Goal: Contribute content: Contribute content

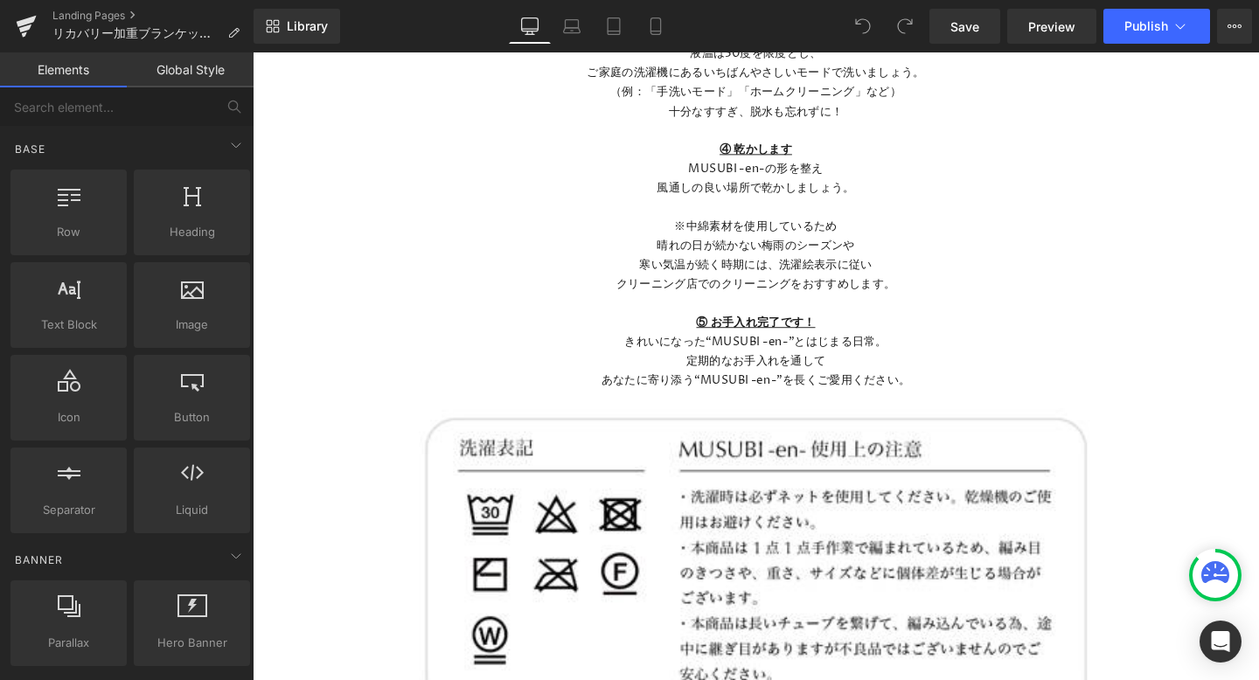
scroll to position [2005, 0]
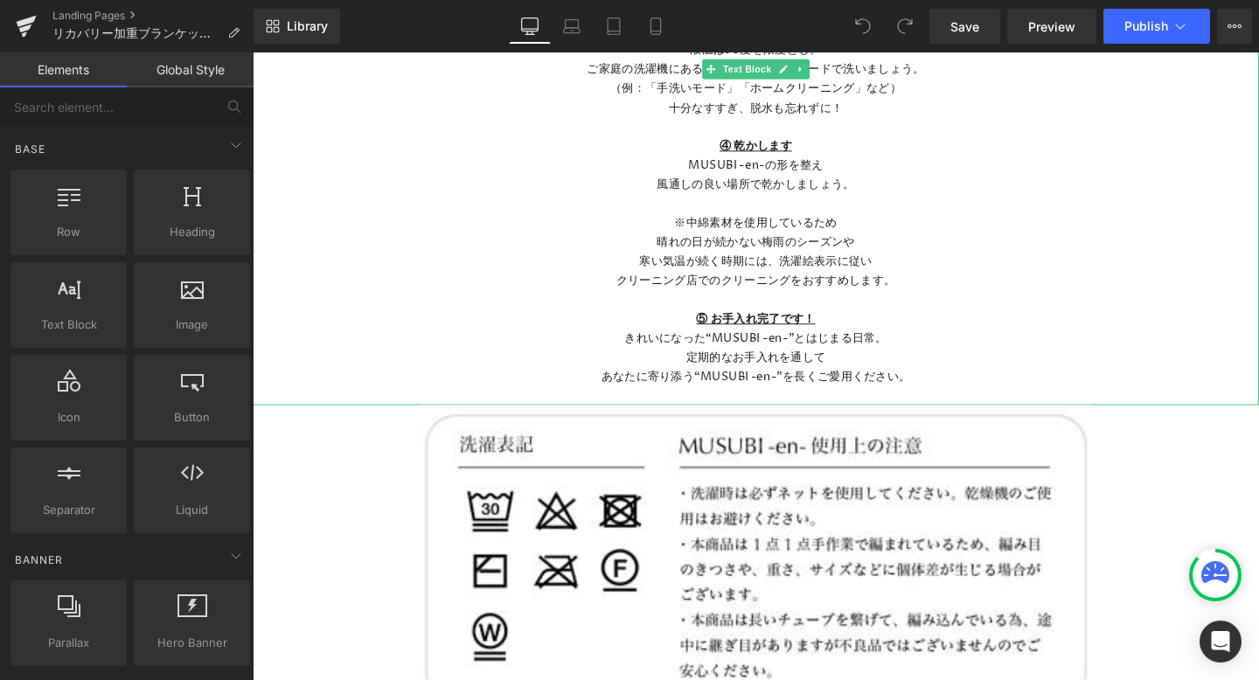
click at [961, 399] on p "あなたに寄り添う“MUSUBI -en-”を長くご愛用ください。" at bounding box center [782, 393] width 1058 height 20
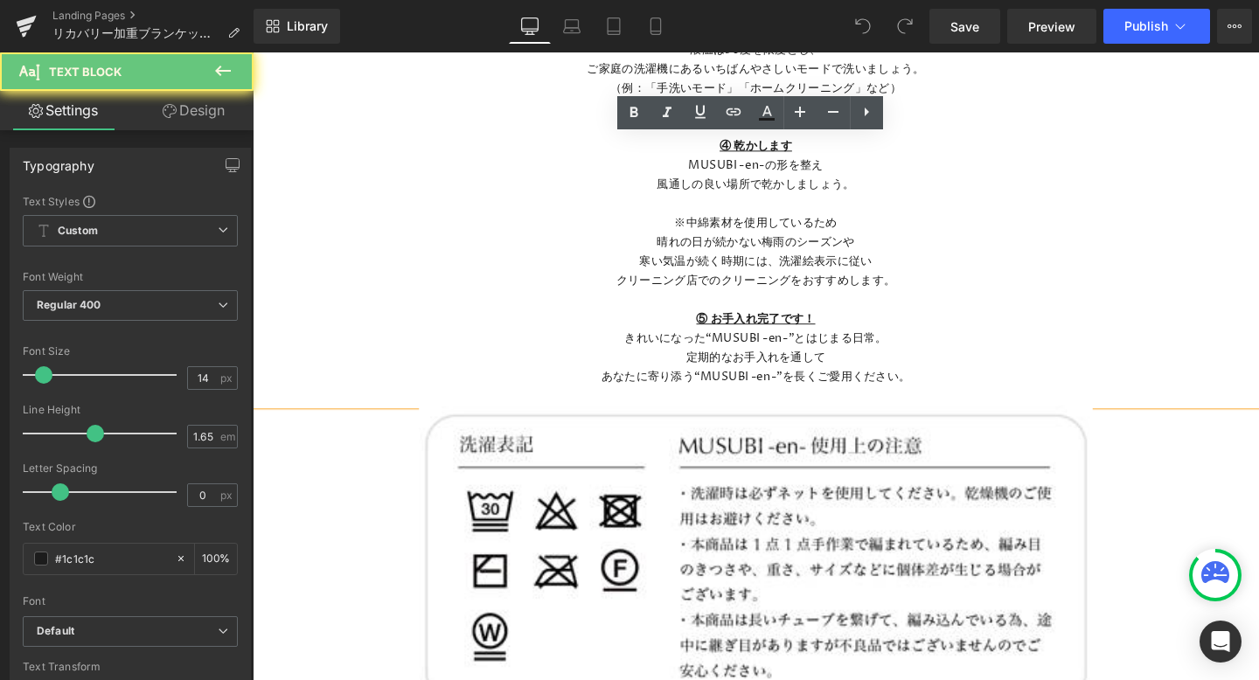
click at [957, 394] on p "あなたに寄り添う“MUSUBI -en-”を長くご愛用ください。" at bounding box center [782, 393] width 1058 height 20
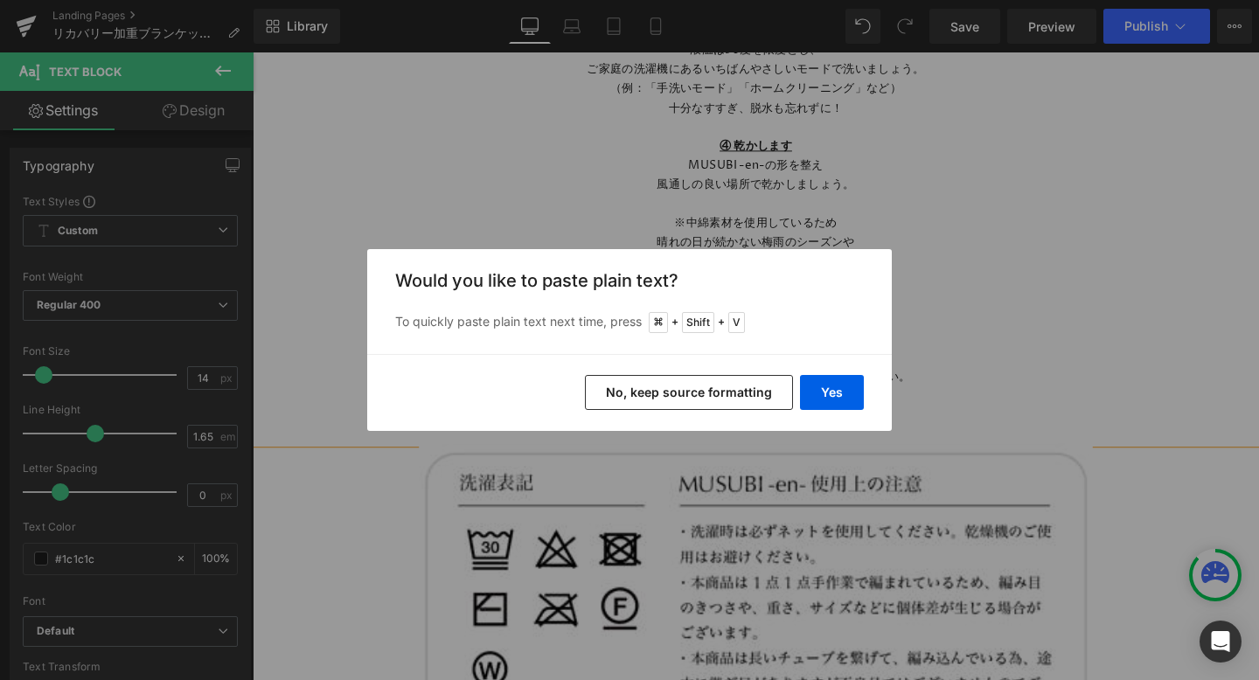
click at [773, 387] on button "No, keep source formatting" at bounding box center [689, 392] width 208 height 35
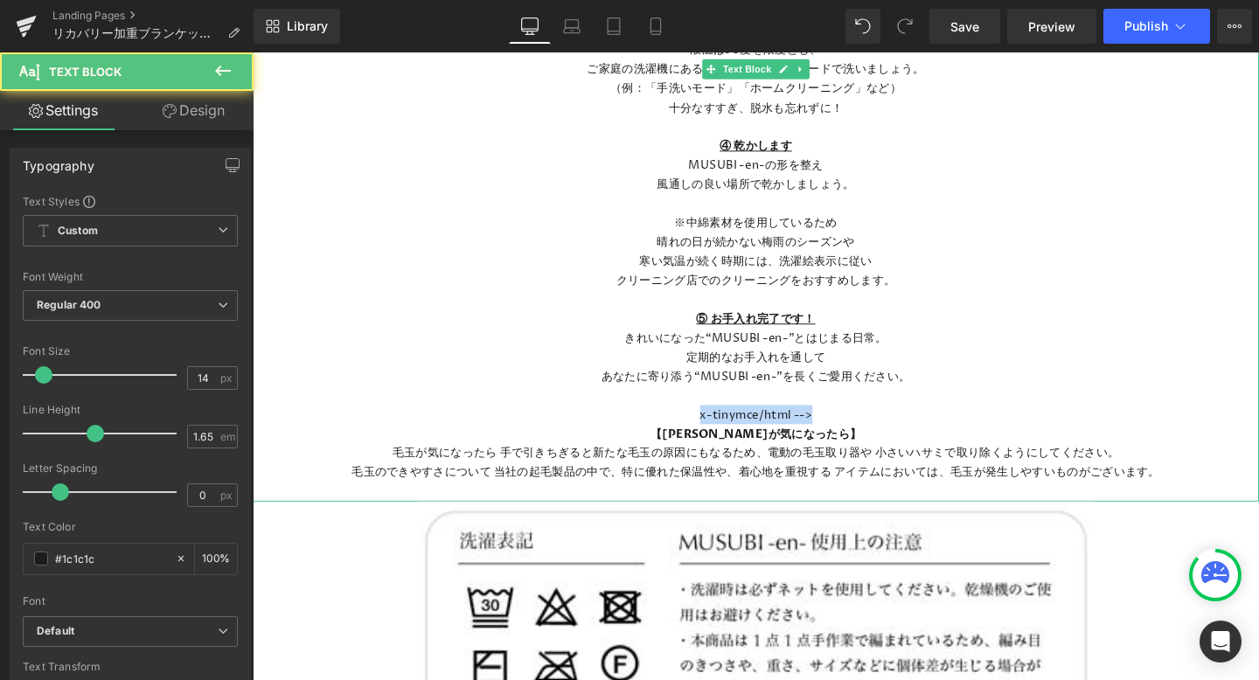
drag, startPoint x: 851, startPoint y: 436, endPoint x: 650, endPoint y: 436, distance: 201.0
click at [650, 436] on p "x-tinymce/html -->" at bounding box center [782, 433] width 1058 height 20
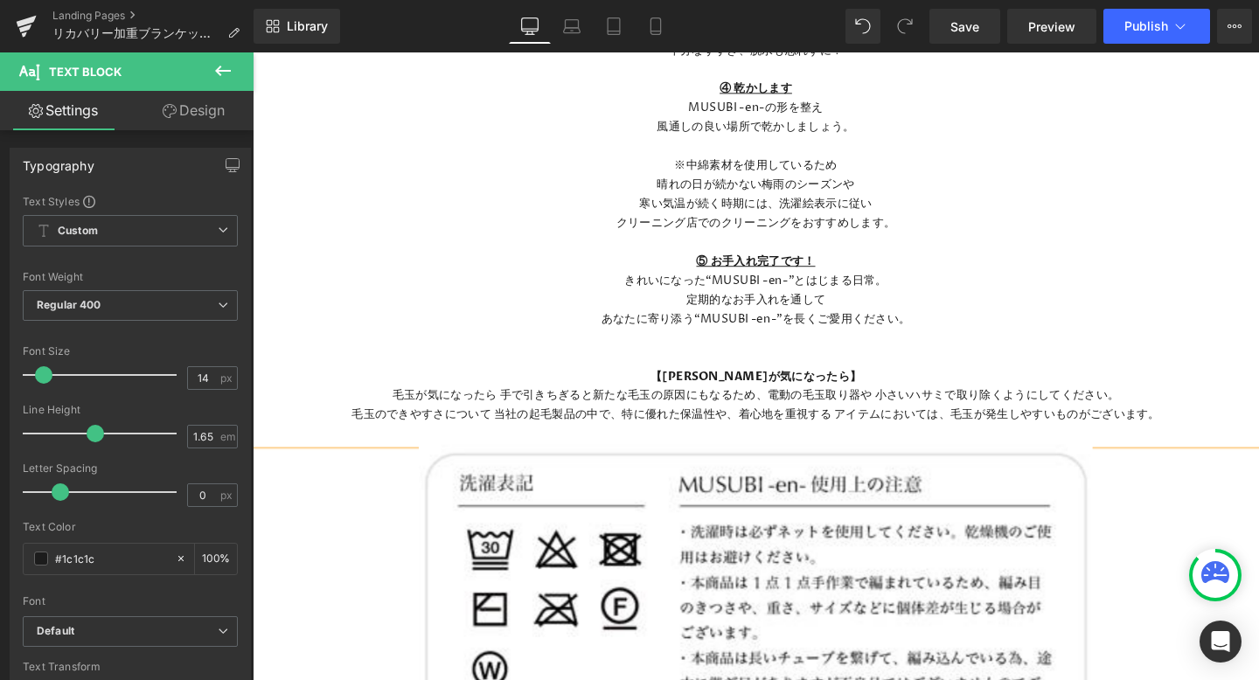
scroll to position [2067, 0]
click at [787, 410] on p "毛玉が気になったら 手で引きちぎると新たな毛玉の原因にもなるため、電動の毛玉取り器や 小さいハサミで取り除くようにしてください。" at bounding box center [782, 411] width 1058 height 20
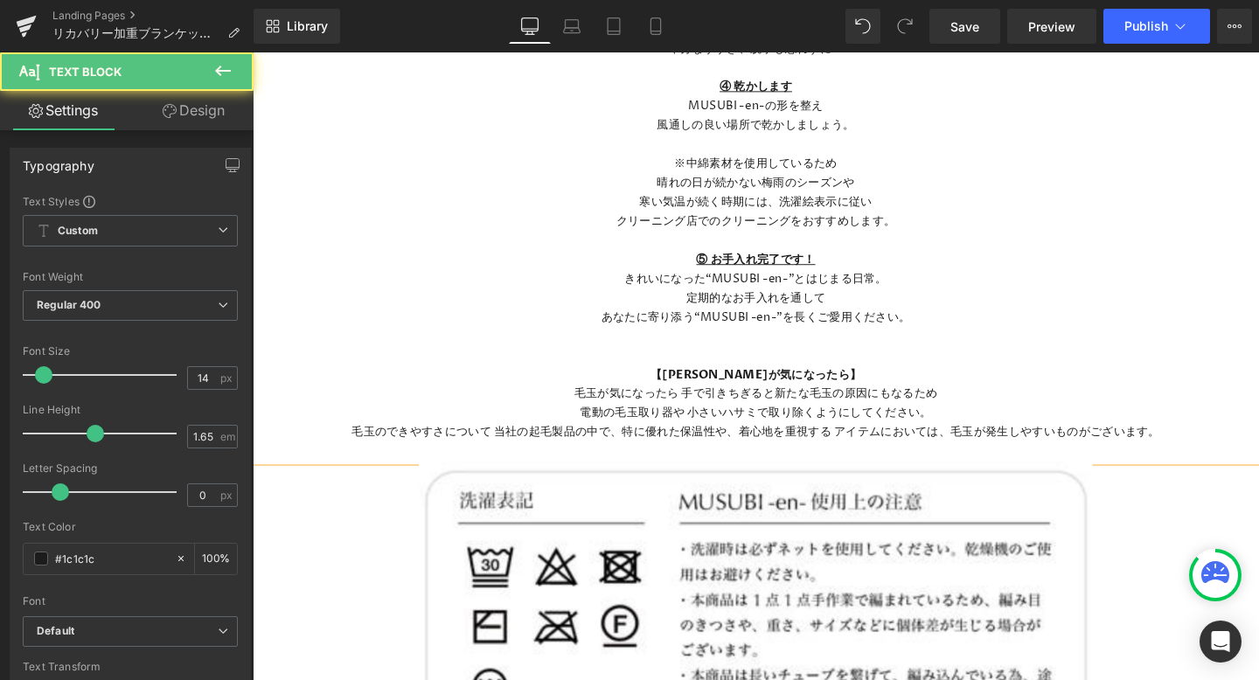
click at [647, 453] on p "毛玉のできやすさについて 当社の起毛製品の中で、特に優れた保温性や、着心地を重視する アイテムにおいては、毛玉が発生しやすいものがございます。" at bounding box center [782, 451] width 1058 height 20
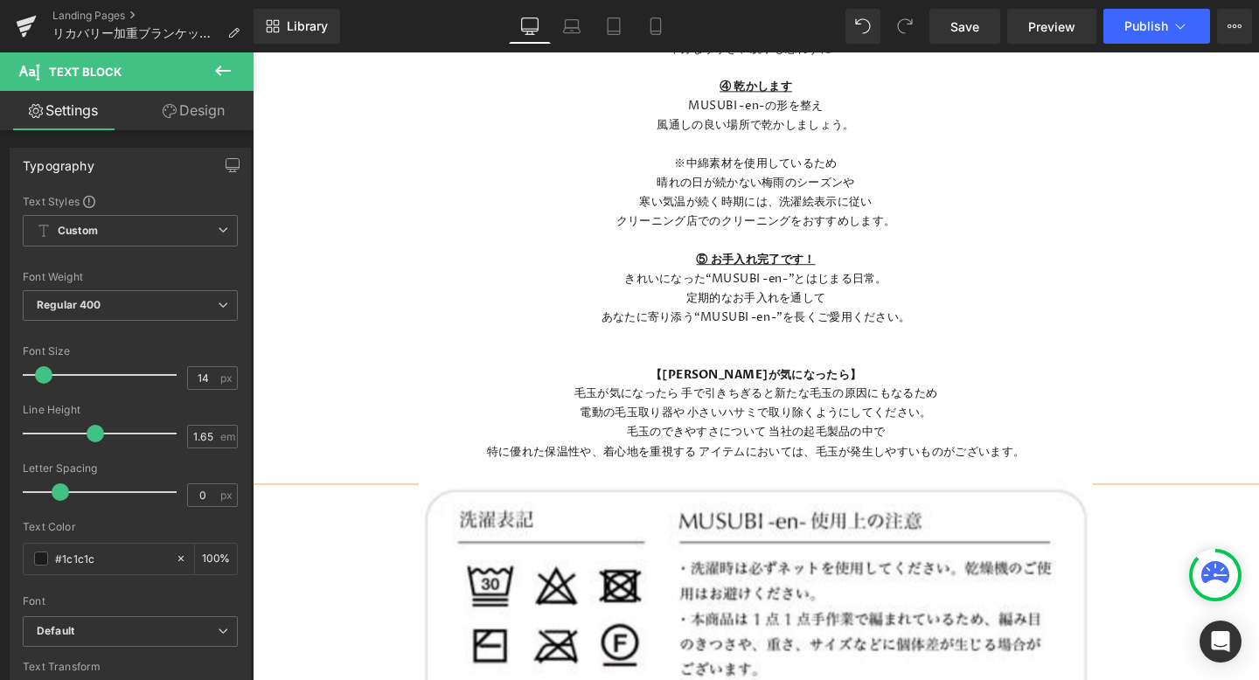
click at [962, 435] on p "電動の毛玉取り器や 小さいハサミで取り除くようにしてください。" at bounding box center [782, 431] width 1058 height 20
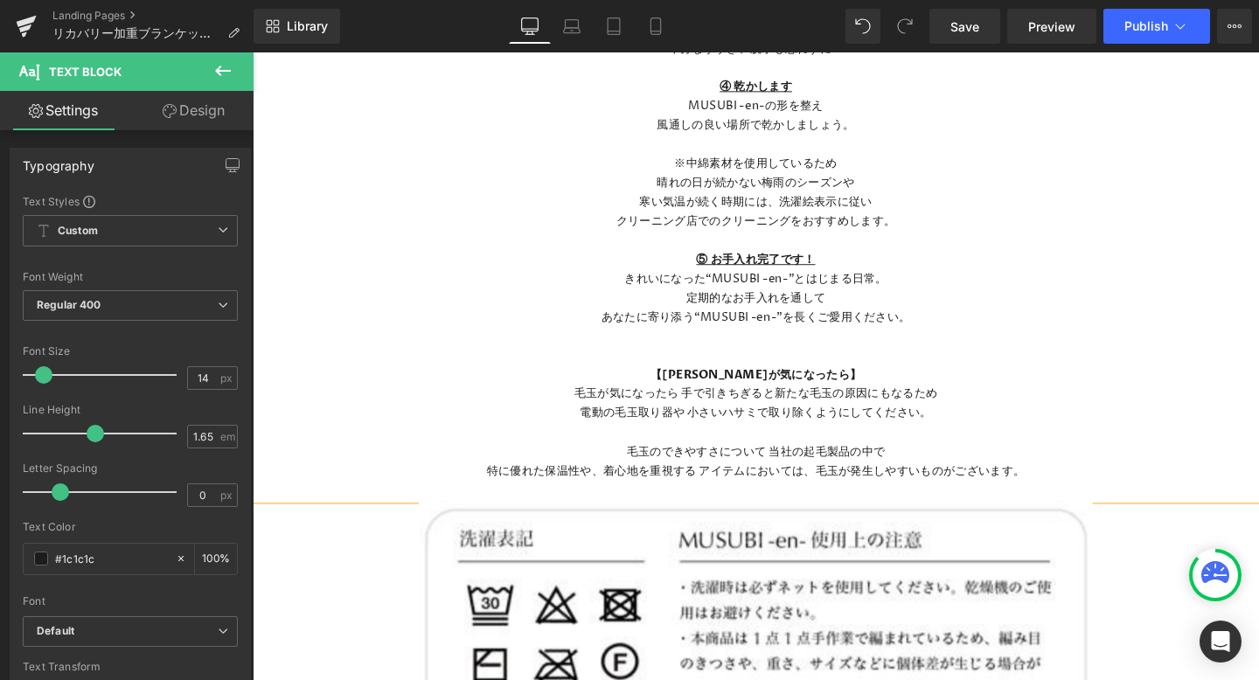
click at [722, 500] on p "特に優れた保温性や、着心地を重視する アイテムにおいては、毛玉が発生しやすいものがございます。" at bounding box center [782, 492] width 1058 height 20
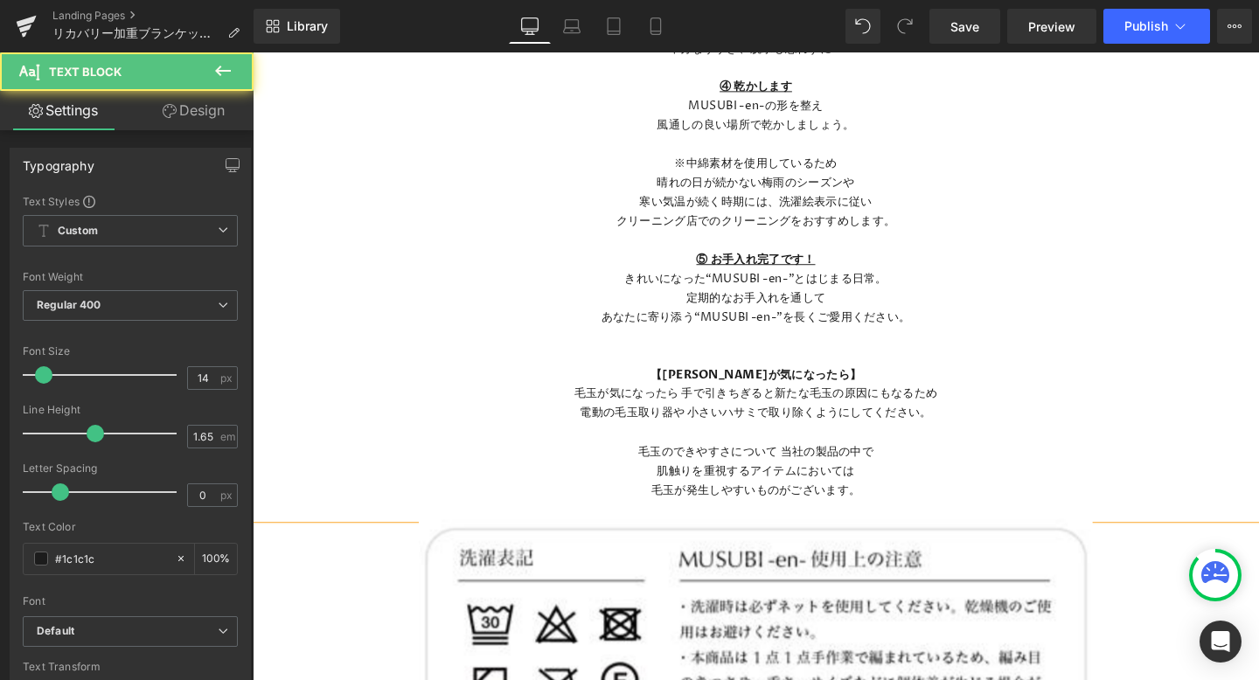
click at [1041, 314] on p "定期的なお手入れを通して" at bounding box center [782, 311] width 1058 height 20
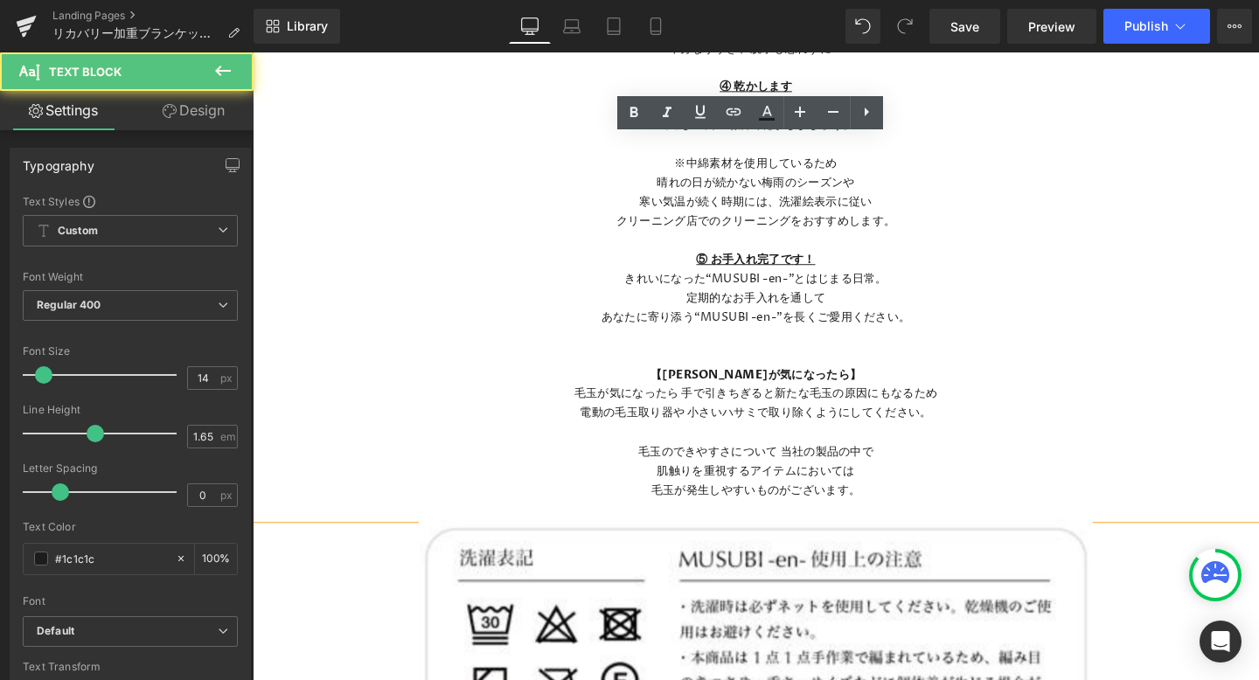
click at [913, 510] on p "毛玉が発生しやすいものがございます。" at bounding box center [782, 513] width 1058 height 20
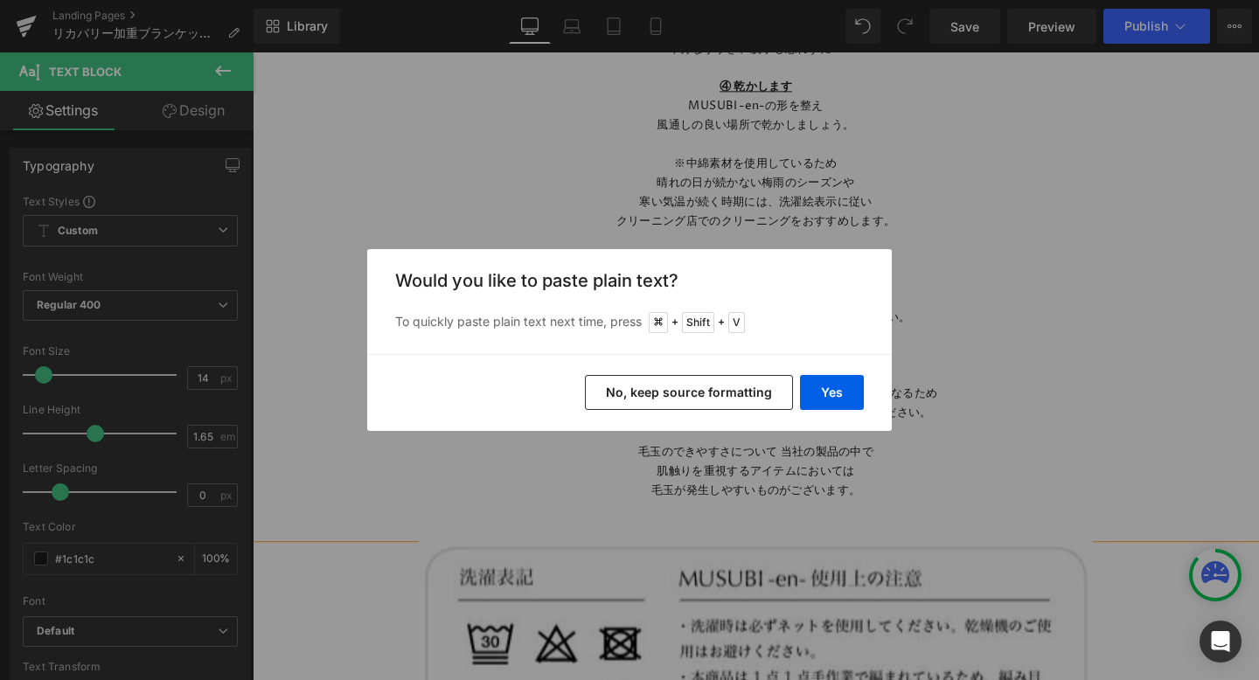
click at [751, 394] on button "No, keep source formatting" at bounding box center [689, 392] width 208 height 35
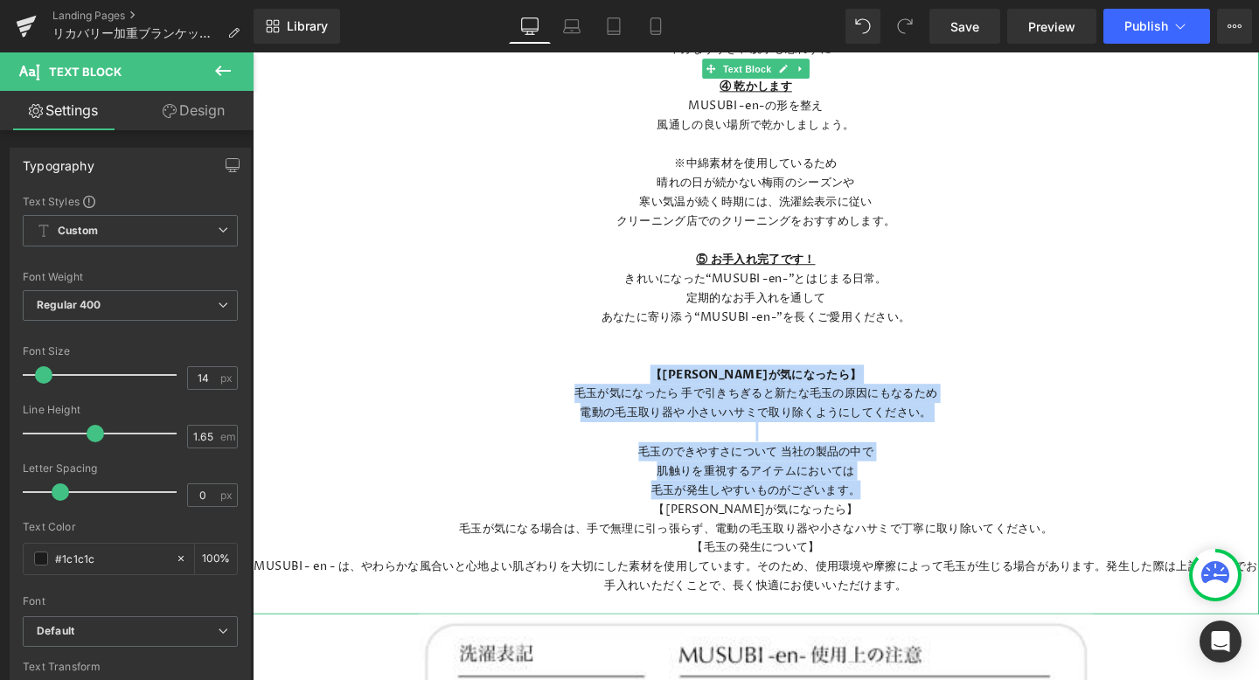
drag, startPoint x: 911, startPoint y: 510, endPoint x: 627, endPoint y: 385, distance: 310.0
click at [627, 385] on div "①事前に目立つ汚れやゴミを取り除きましょう 洗う前に、目でわかる範囲の小さなゴミは取るようにしましょう。 日々の使用の中でも、ゴミの付着に気づいたら取ってくだ…" at bounding box center [782, 197] width 1058 height 892
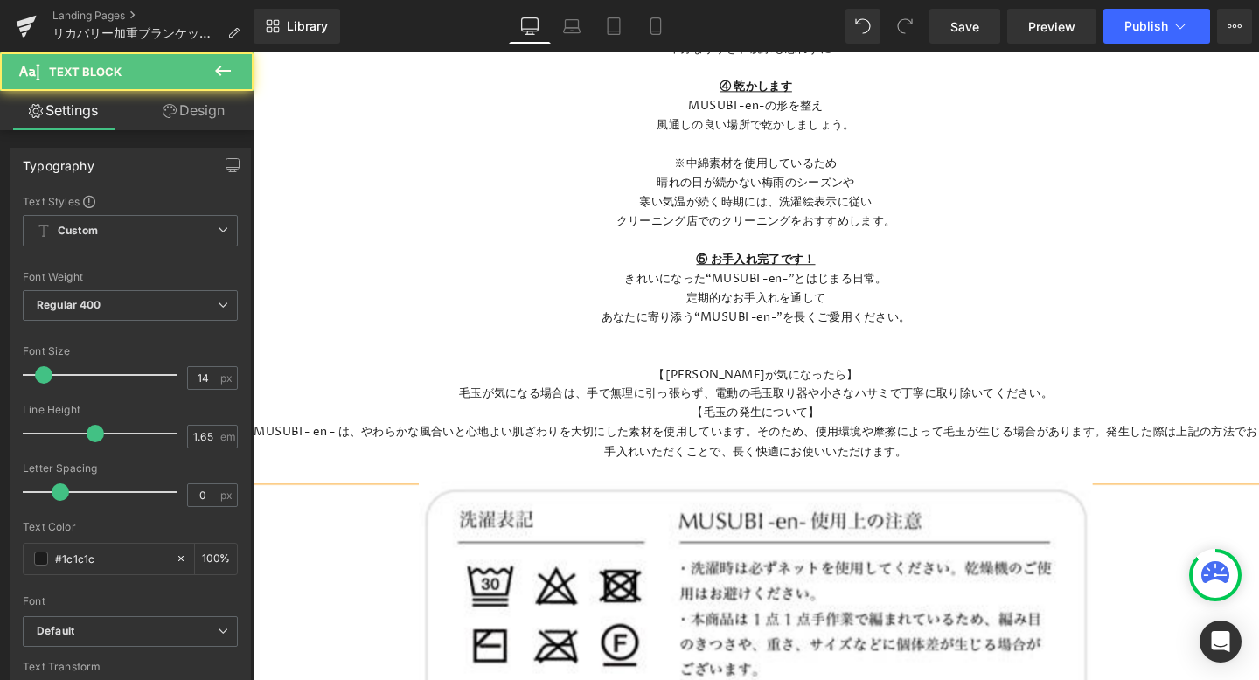
click at [739, 413] on p "【毛玉が気になったら】 毛玉が気になる場合は、手で無理に引っ張らず、電動の毛玉取り器や小さなハサミで丁寧に取り除いてください。" at bounding box center [782, 401] width 1058 height 40
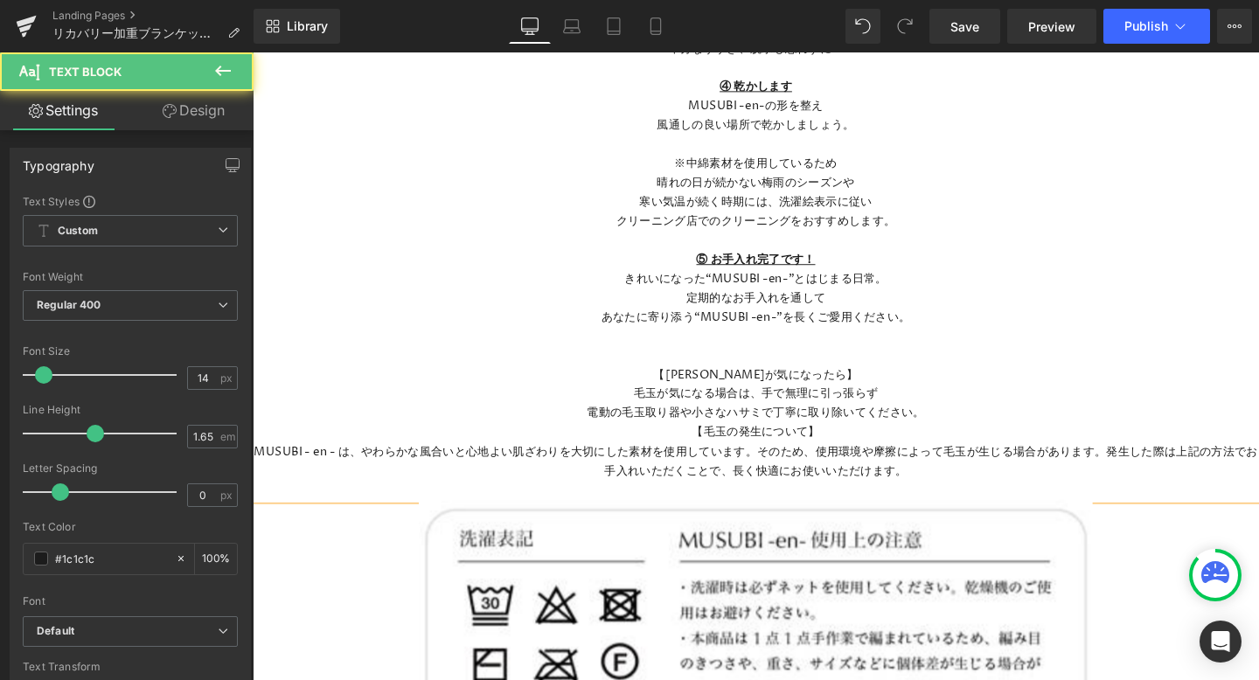
click at [981, 435] on p "電動の毛玉取り器や小さなハサミで丁寧に取り除いてください。" at bounding box center [782, 431] width 1058 height 20
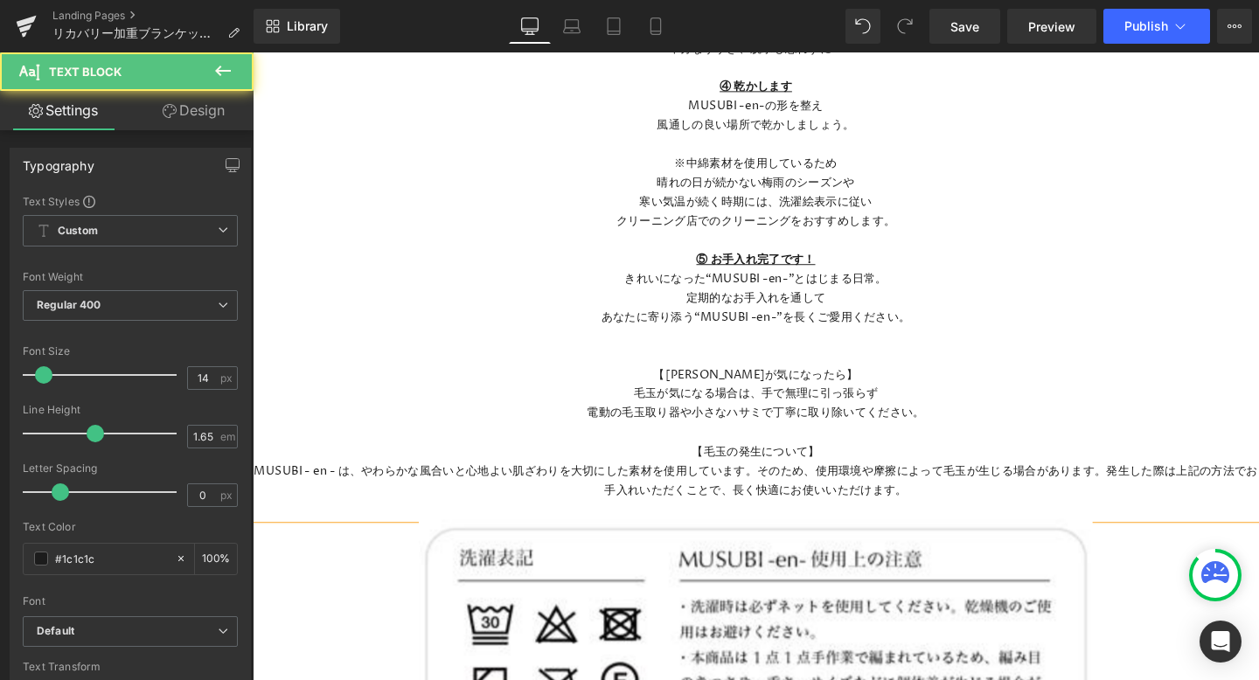
click at [781, 498] on p "【毛玉の発生について】 MUSUBI - en - は、やわらかな風合いと心地よい肌ざわりを大切にした素材を使用しています。そのため、使用環境や摩擦によって毛…" at bounding box center [782, 492] width 1058 height 60
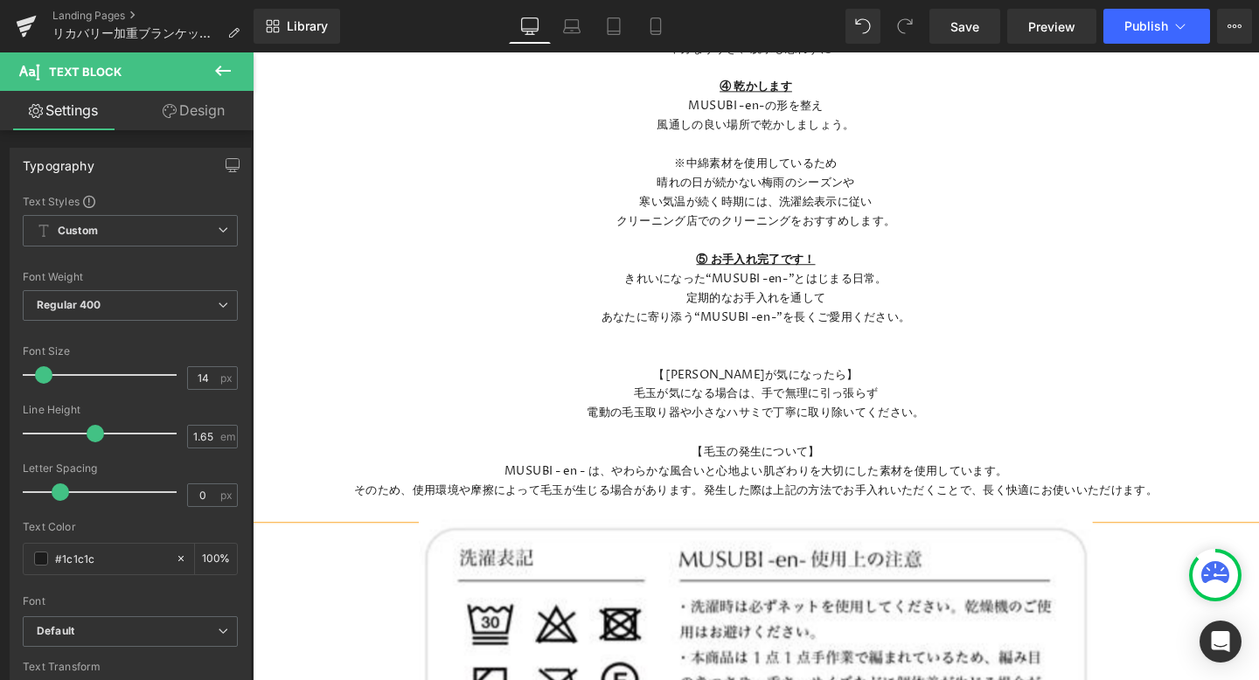
click at [726, 510] on p "そのため、使用環境や摩擦によって毛玉が生じる場合があります。発生した際は上記の方法でお手入れいただくことで、長く快適にお使いいただけます。" at bounding box center [782, 513] width 1058 height 20
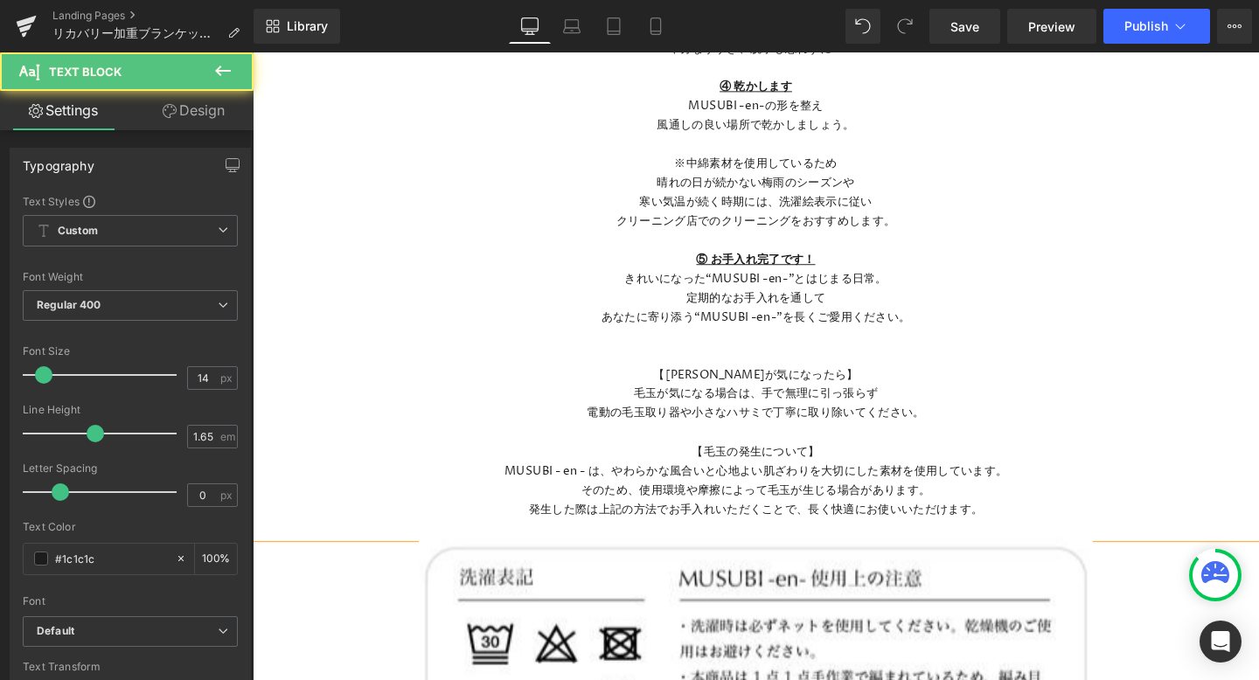
click at [1030, 523] on p "発生した際は上記の方法でお手入れいただくことで、長く快適にお使いいただけます。" at bounding box center [782, 533] width 1058 height 20
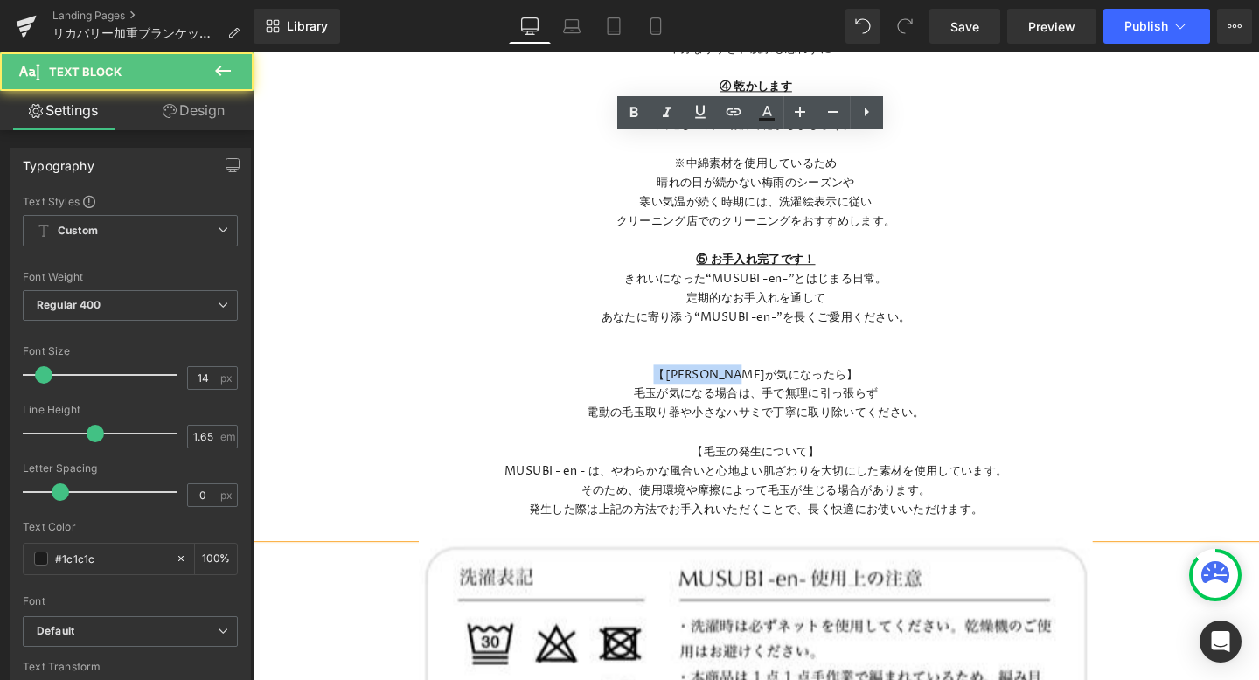
drag, startPoint x: 712, startPoint y: 395, endPoint x: 895, endPoint y: 395, distance: 182.7
click at [895, 395] on p "【毛玉が気になったら】 毛玉が気になる場合は、手で無理に引っ張らず" at bounding box center [782, 401] width 1058 height 40
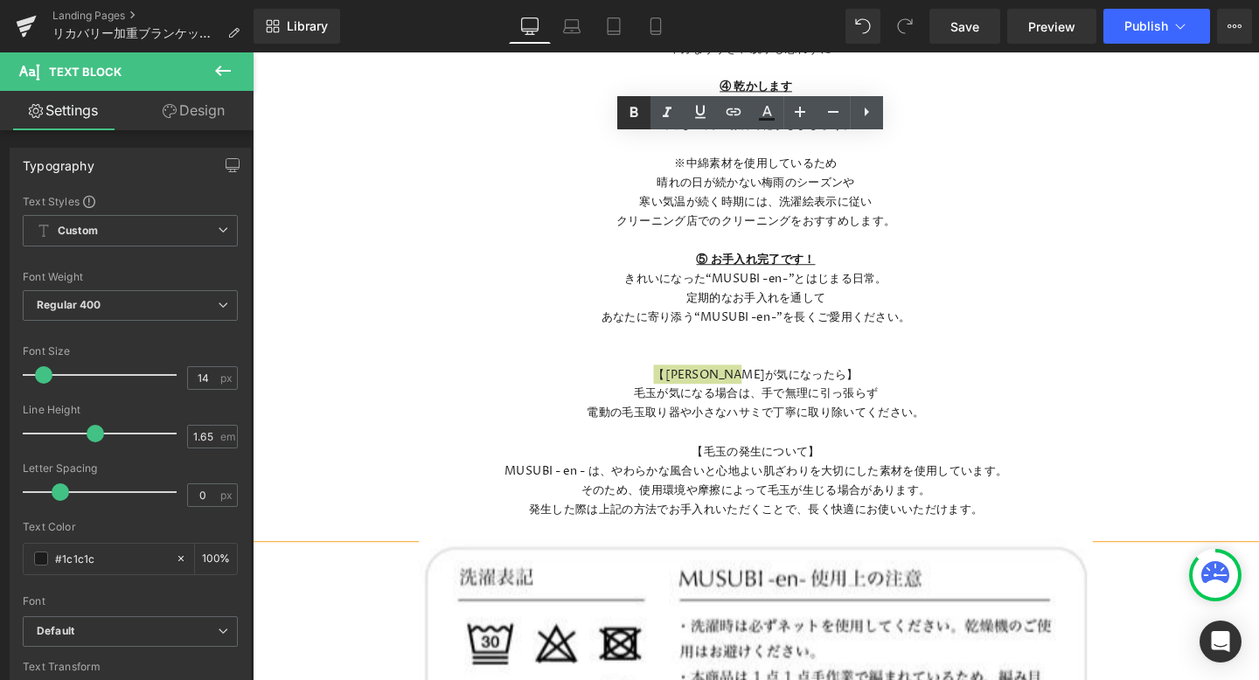
click at [636, 111] on icon at bounding box center [633, 112] width 21 height 21
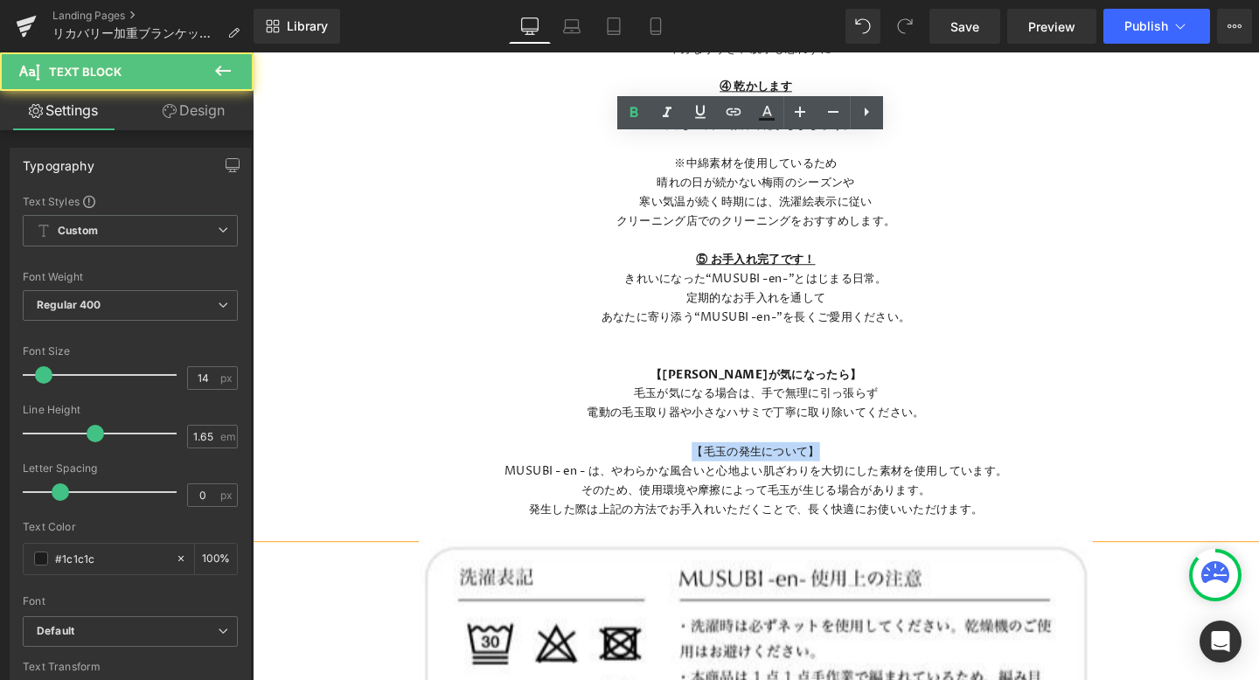
drag, startPoint x: 719, startPoint y: 472, endPoint x: 896, endPoint y: 472, distance: 176.6
click at [896, 472] on p "【毛玉の発生について】 MUSUBI - en - は、やわらかな風合いと心地よい肌ざわりを大切にした素材を使用しています。" at bounding box center [782, 482] width 1058 height 40
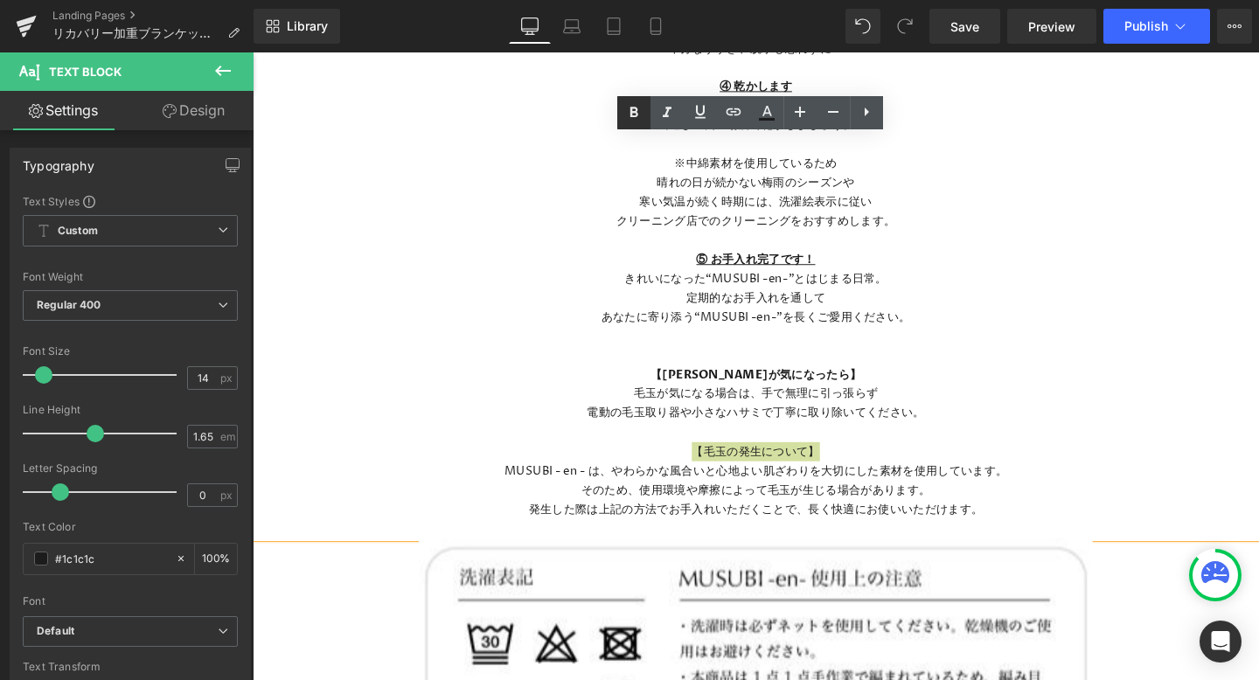
click at [628, 111] on icon at bounding box center [633, 112] width 21 height 21
click at [839, 441] on p "電動の毛玉取り器や小さなハサミで丁寧に取り除いてください。" at bounding box center [782, 431] width 1058 height 20
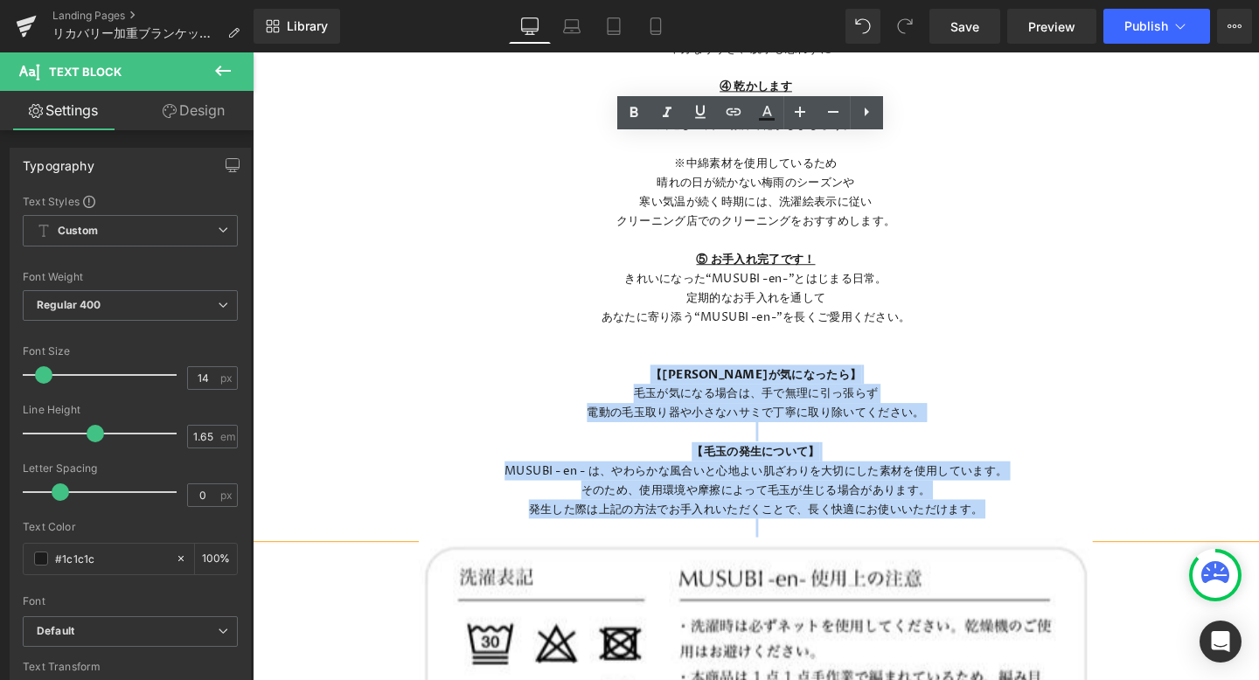
drag, startPoint x: 719, startPoint y: 392, endPoint x: 1105, endPoint y: 561, distance: 421.9
click at [1105, 561] on div "①事前に目立つ汚れやゴミを取り除きましょう 洗う前に、目でわかる範囲の小さなゴミは取るようにしましょう。 日々の使用の中でも、ゴミの付着に気づいたら取ってくだ…" at bounding box center [782, 157] width 1058 height 812
copy div "【毛玉が気になったら】 毛玉が気になる場合は、手で無理に引っ張らず 電動の毛玉取り器や小さなハサミで丁寧に取り除いてください。 【毛玉の発生について】 MUS…"
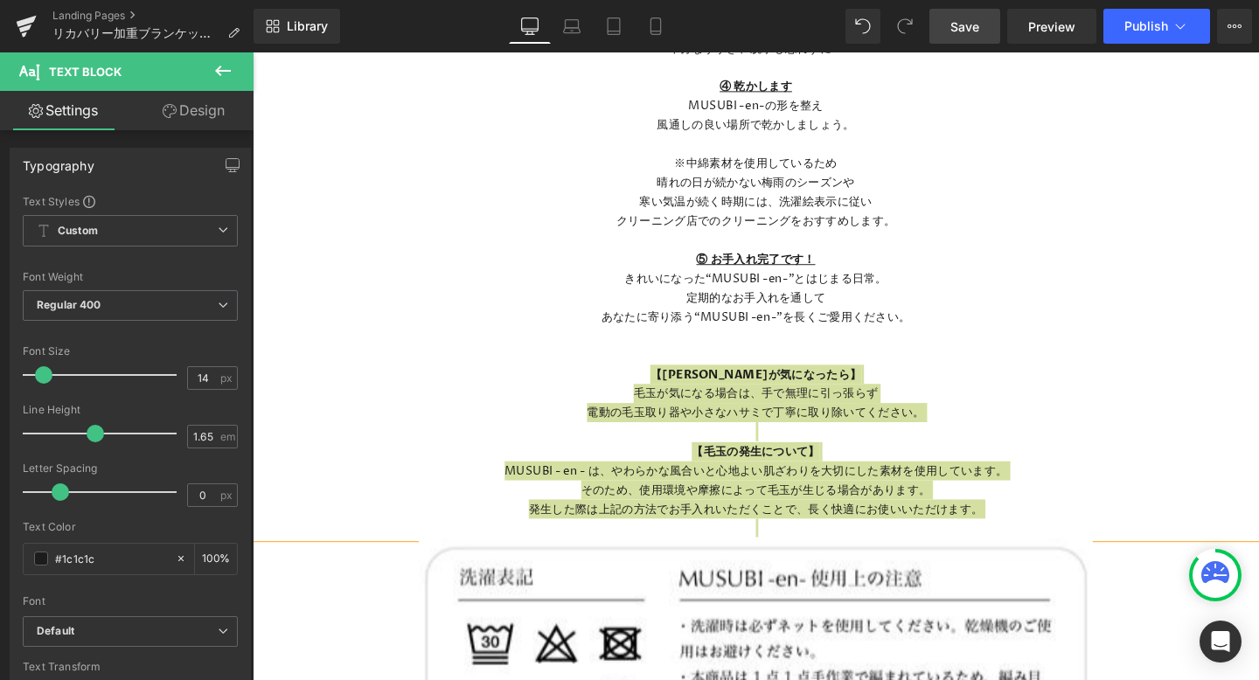
click at [962, 29] on span "Save" at bounding box center [964, 26] width 29 height 18
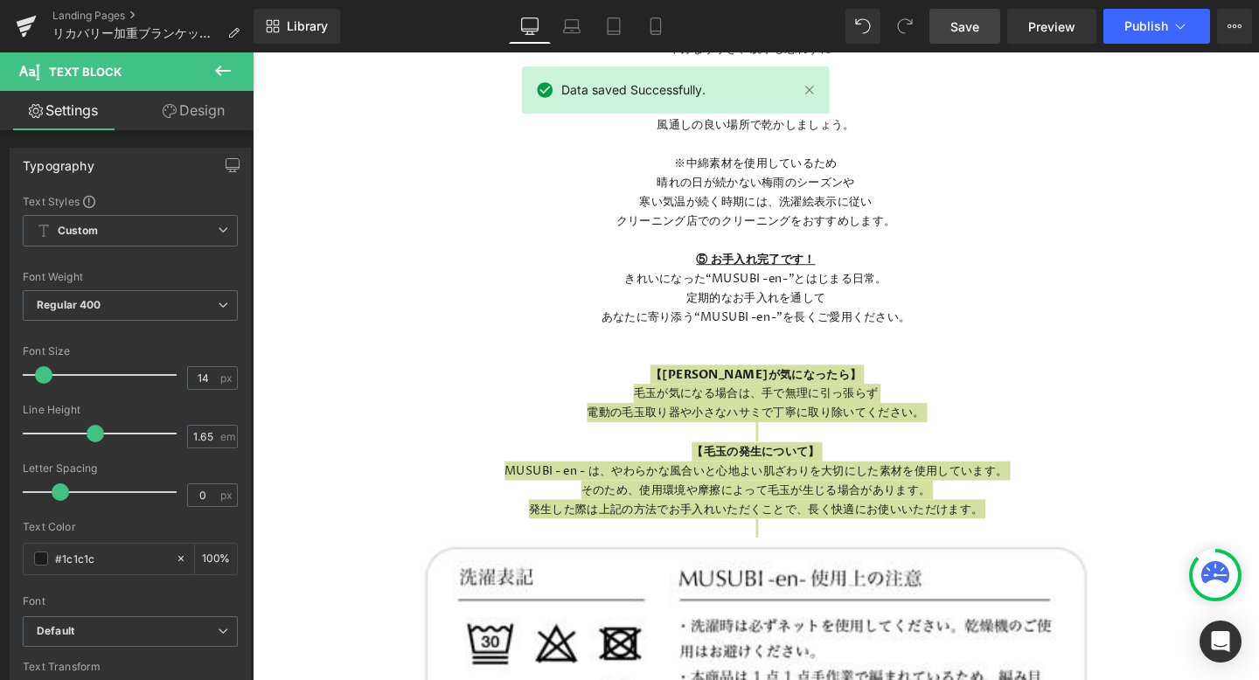
click at [1128, 46] on div "Library Desktop Desktop Laptop Tablet Mobile Save Preview Publish Scheduled Vie…" at bounding box center [755, 26] width 1005 height 52
click at [1128, 43] on button "Publish" at bounding box center [1156, 26] width 107 height 35
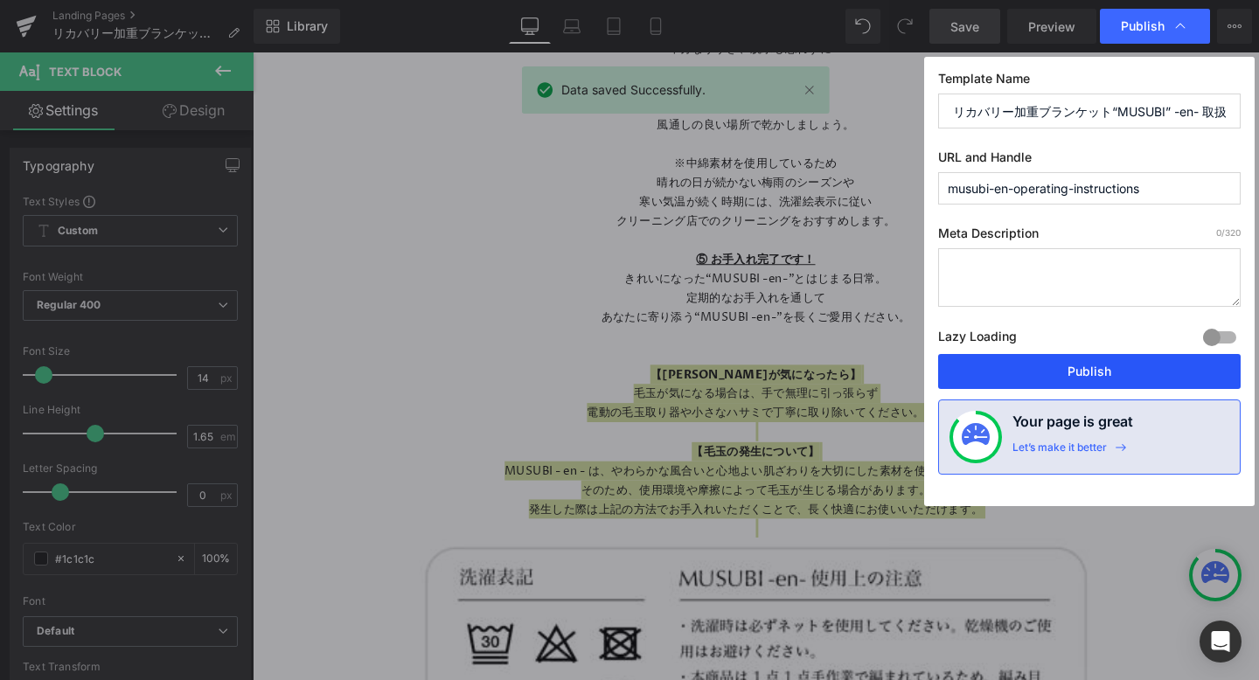
click at [1055, 381] on button "Publish" at bounding box center [1089, 371] width 302 height 35
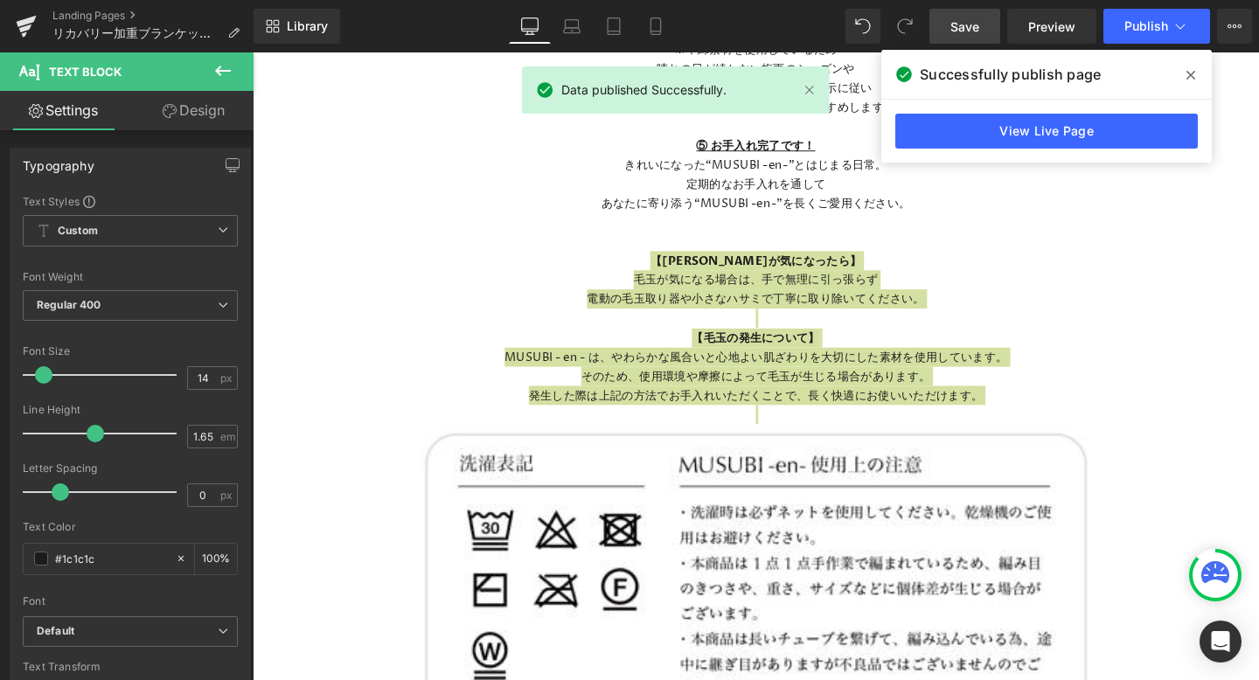
scroll to position [2114, 0]
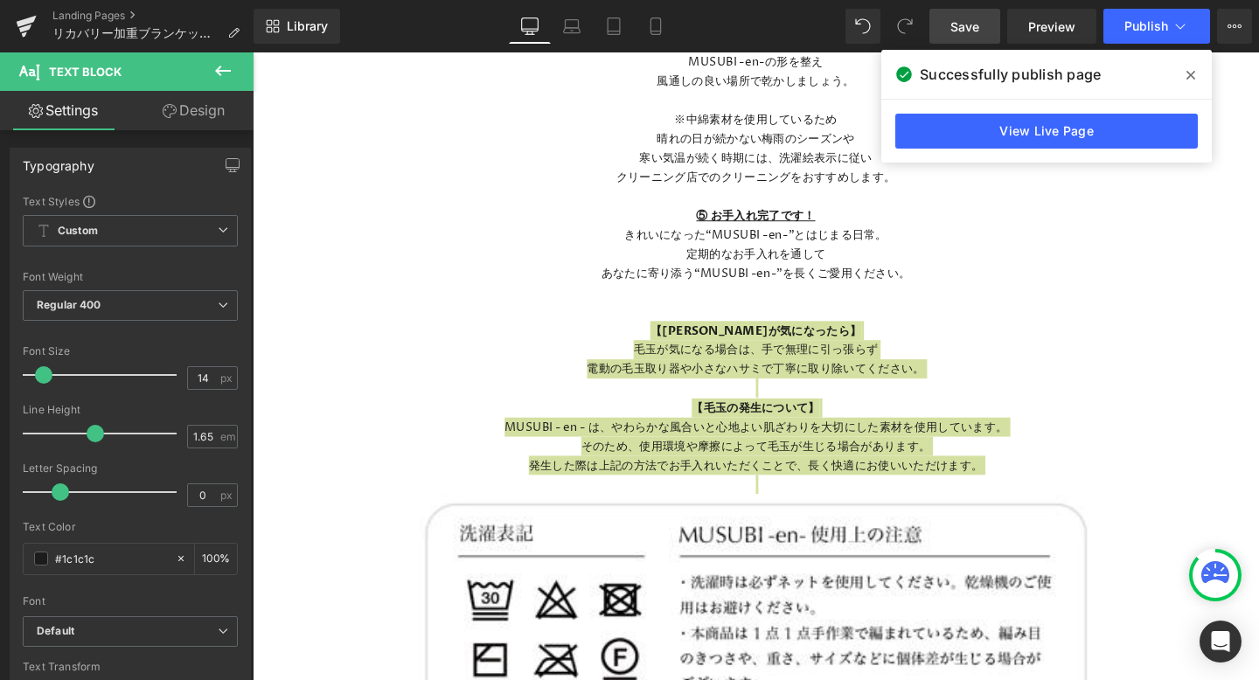
click at [1198, 72] on span at bounding box center [1191, 75] width 28 height 28
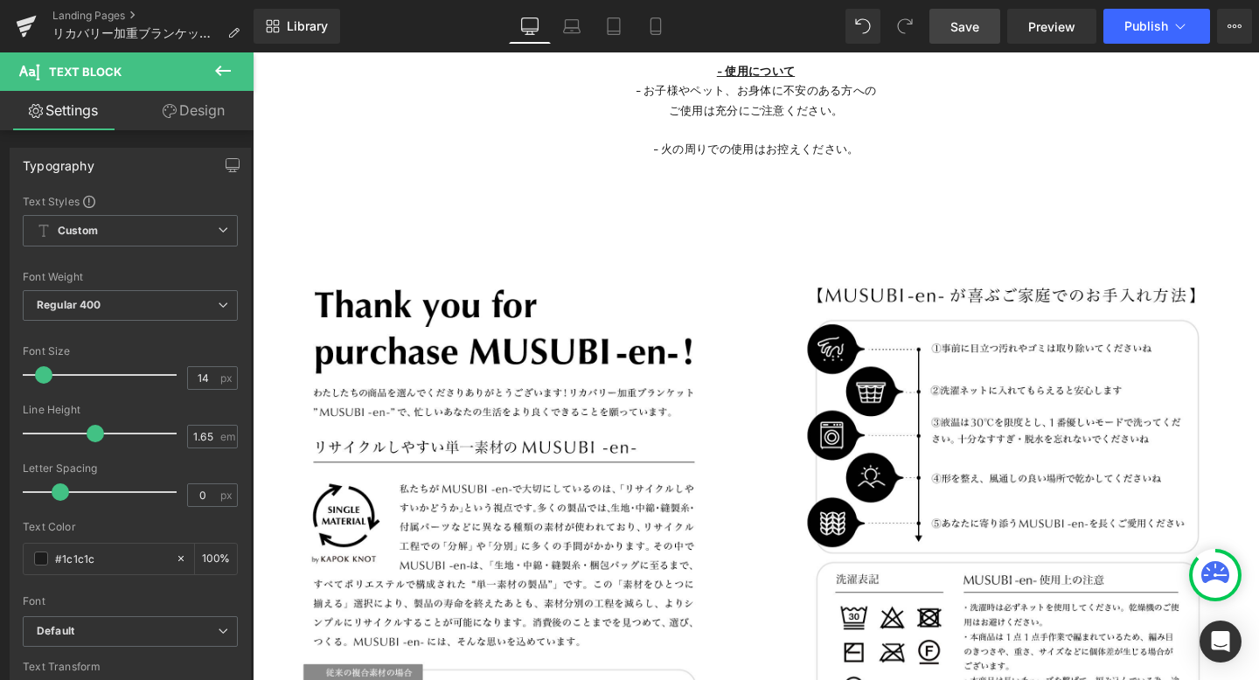
scroll to position [3328, 0]
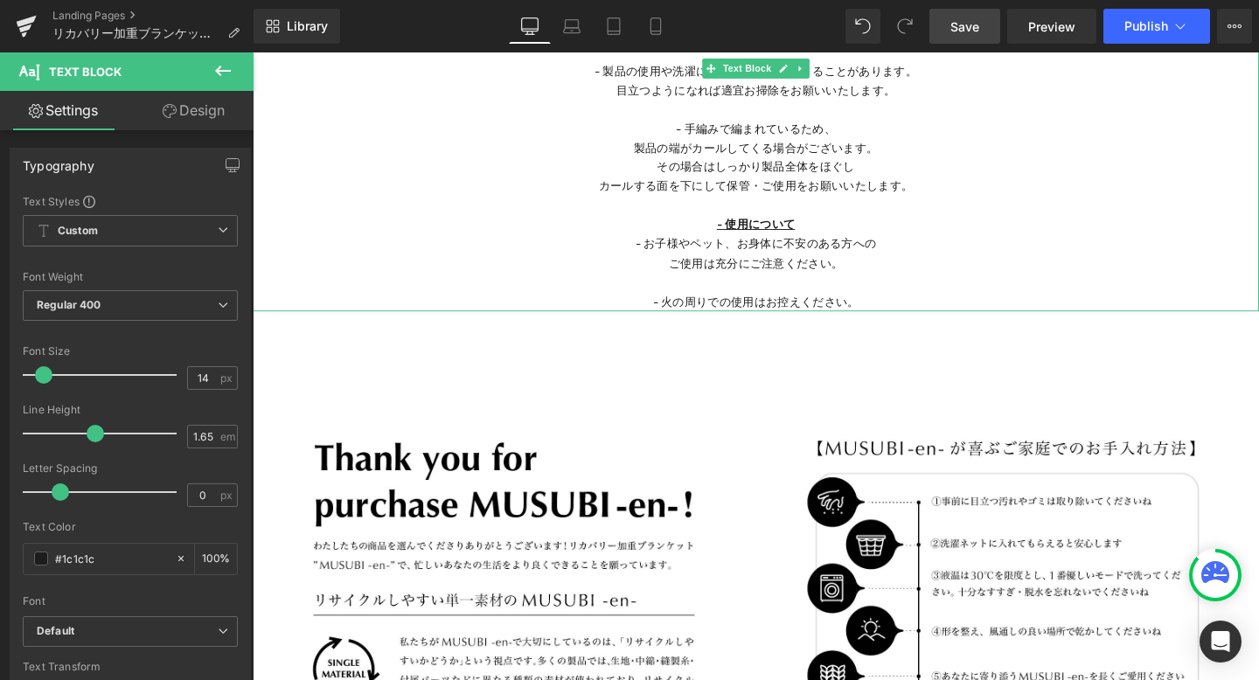
click at [931, 309] on p "- 火の周りでの使用はお控えください。" at bounding box center [782, 314] width 1058 height 20
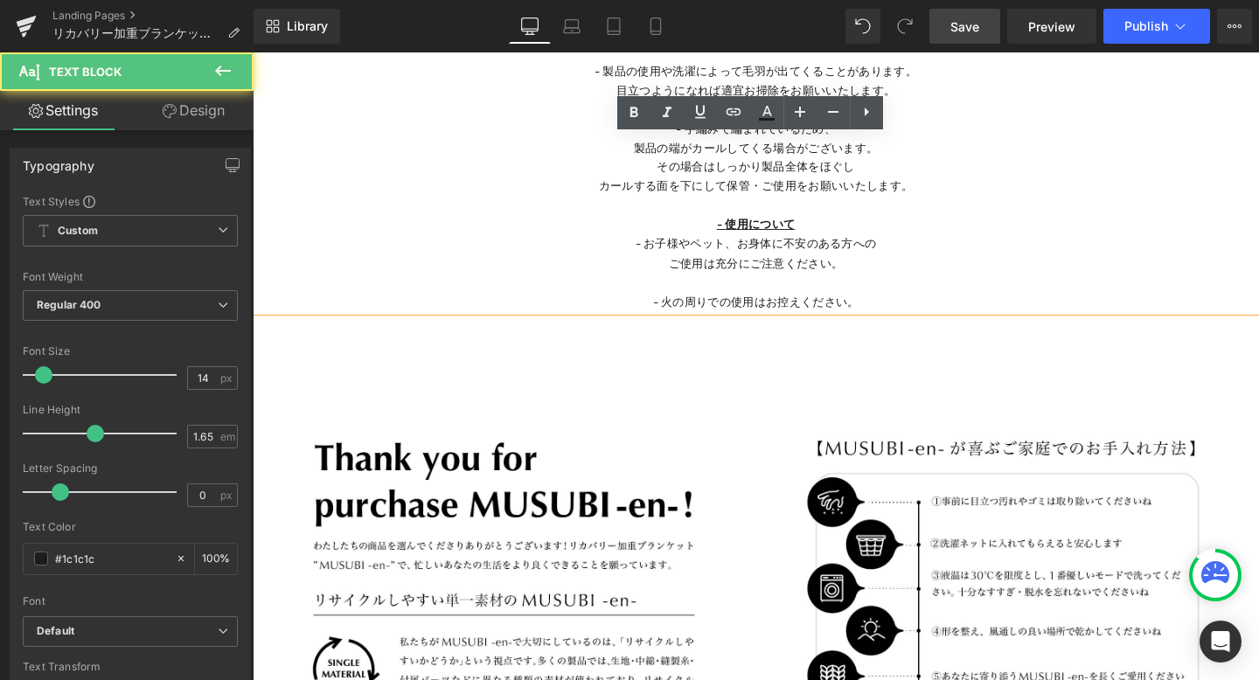
click at [926, 318] on p "- 火の周りでの使用はお控えください。" at bounding box center [782, 314] width 1058 height 20
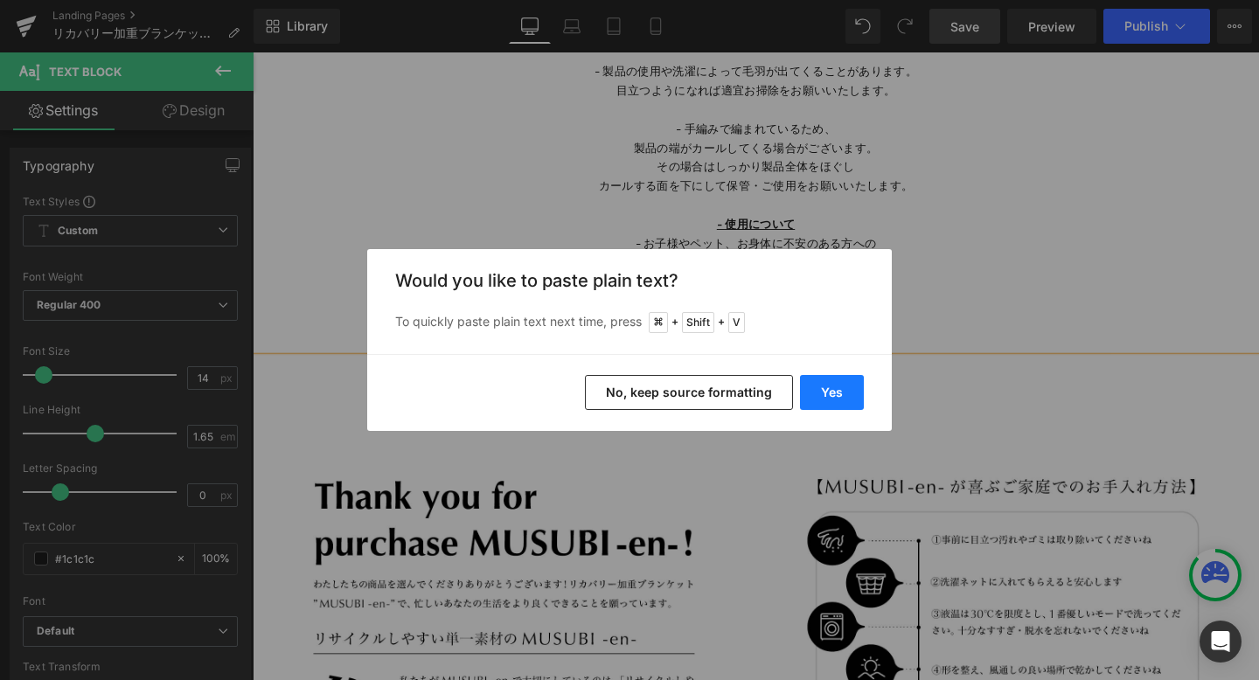
click at [819, 388] on button "Yes" at bounding box center [832, 392] width 64 height 35
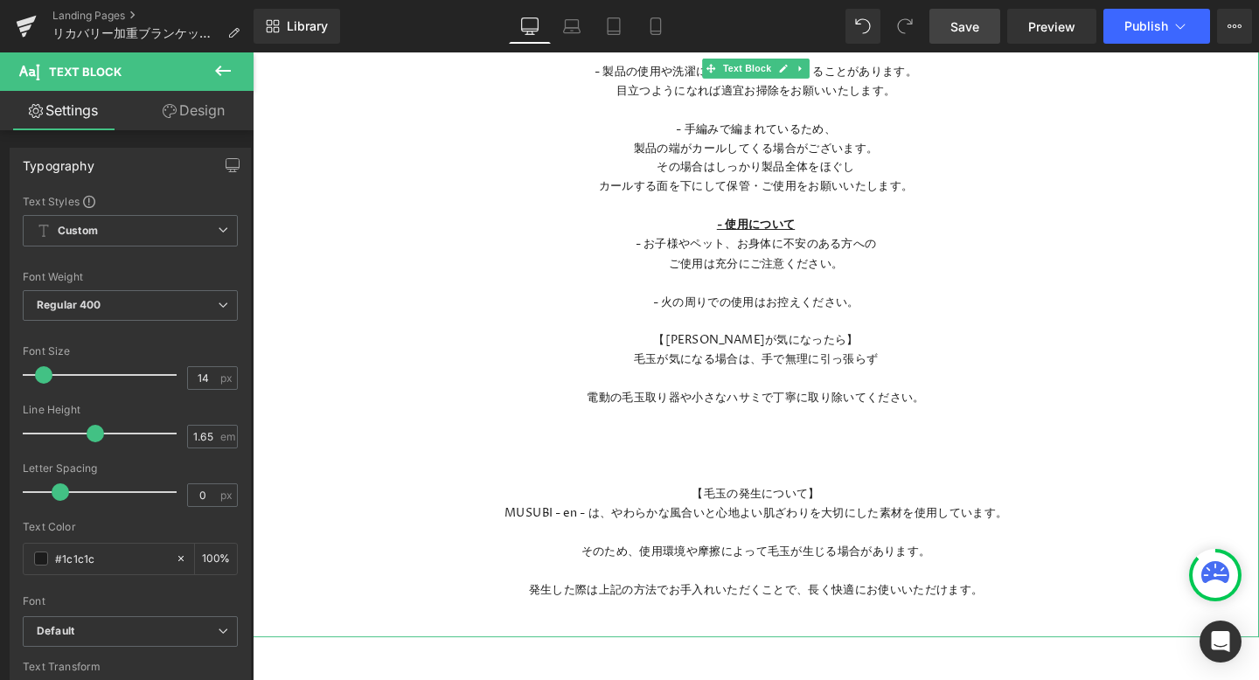
click at [781, 486] on p at bounding box center [782, 496] width 1058 height 20
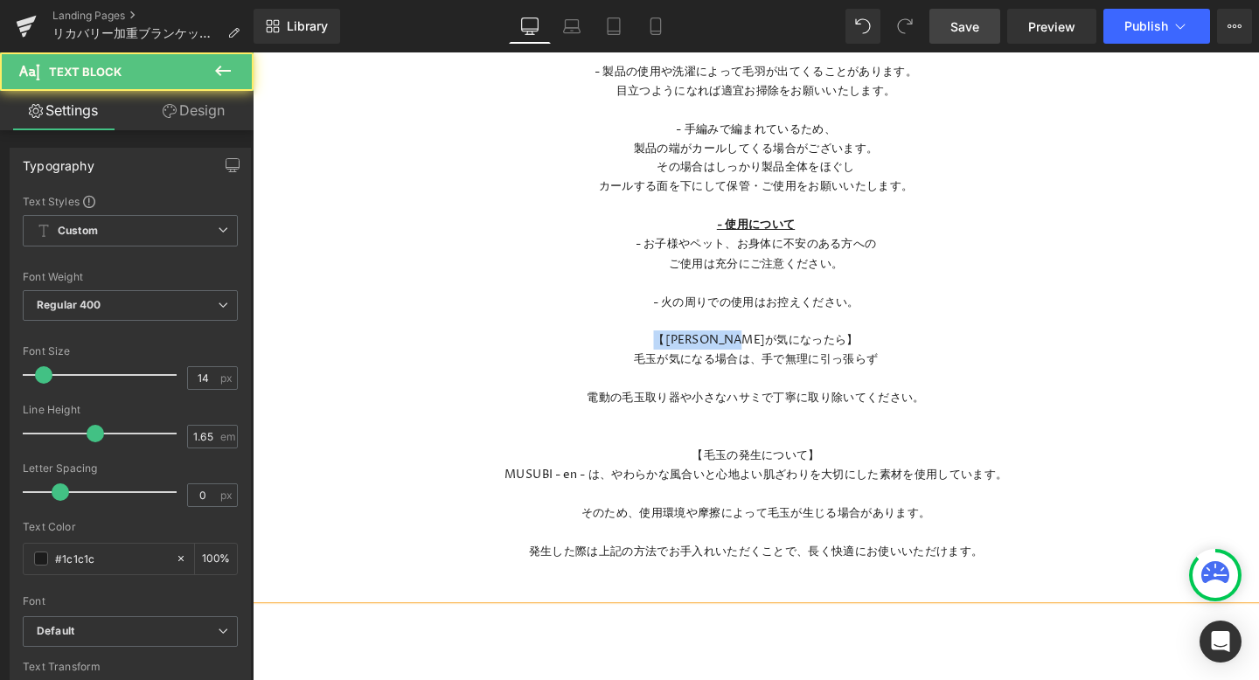
drag, startPoint x: 853, startPoint y: 360, endPoint x: 607, endPoint y: 360, distance: 246.5
click at [607, 360] on p "【[PERSON_NAME]が気になったら】" at bounding box center [782, 354] width 1058 height 20
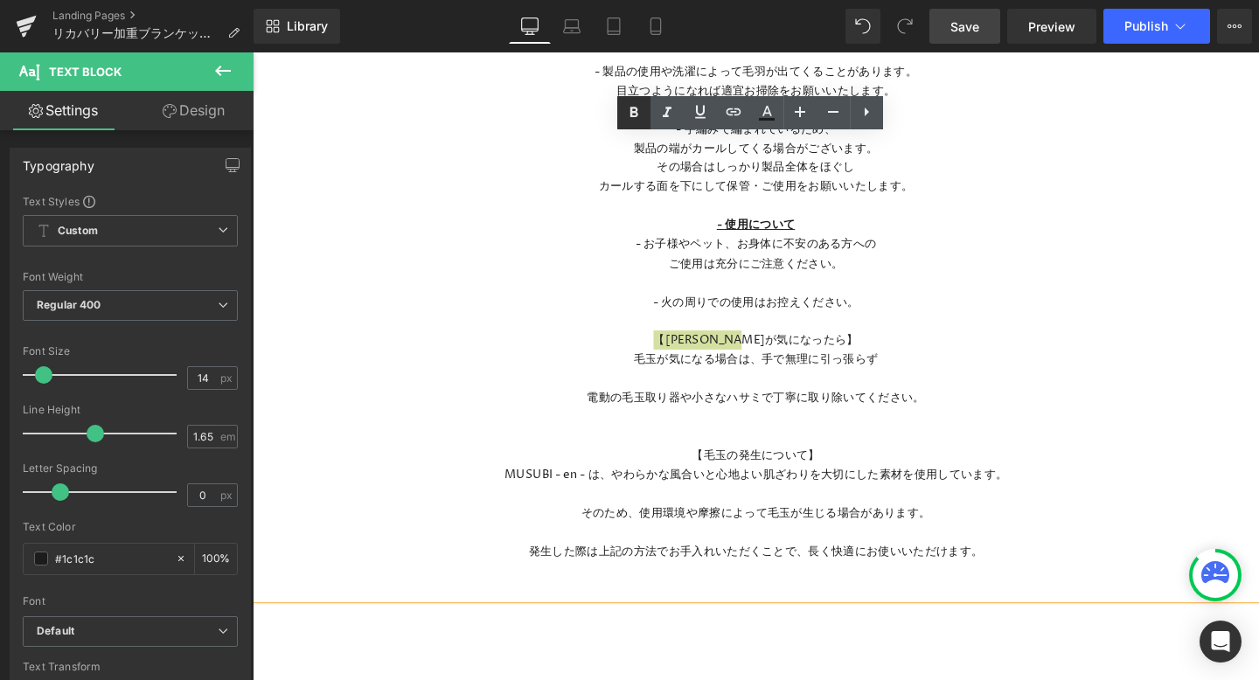
click at [635, 108] on icon at bounding box center [634, 112] width 8 height 10
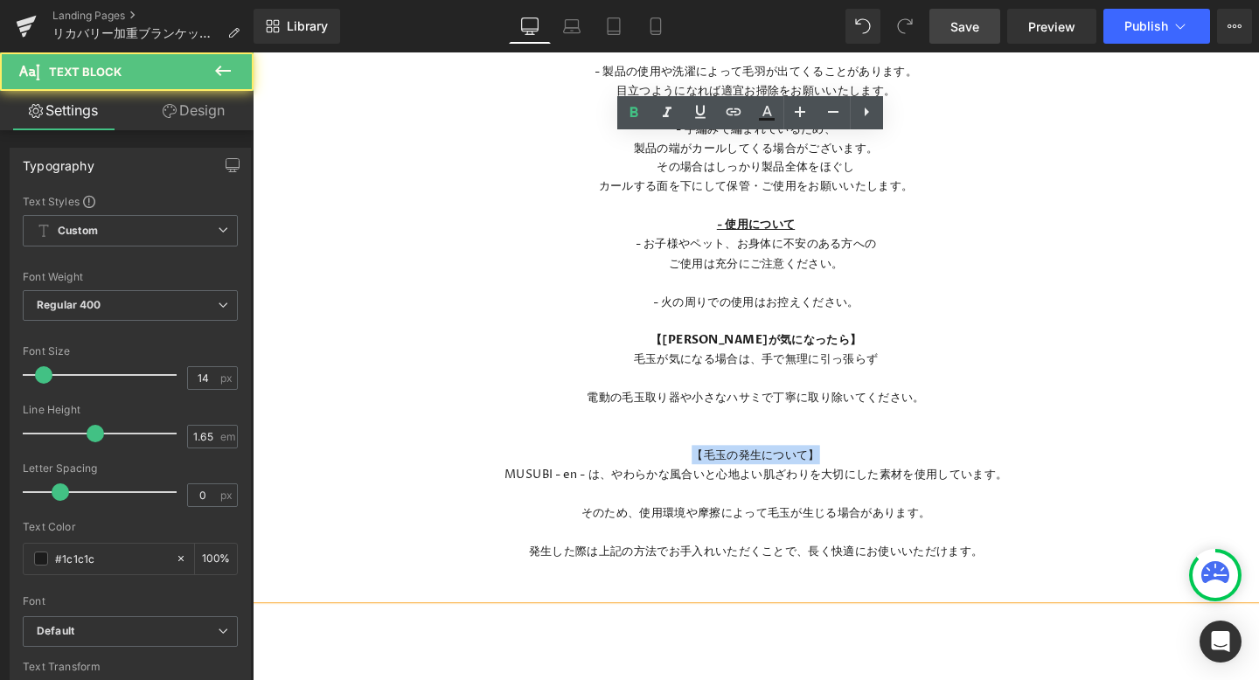
drag, startPoint x: 862, startPoint y: 480, endPoint x: 627, endPoint y: 480, distance: 235.1
click at [627, 480] on p "【毛玉の発生について】" at bounding box center [782, 475] width 1058 height 20
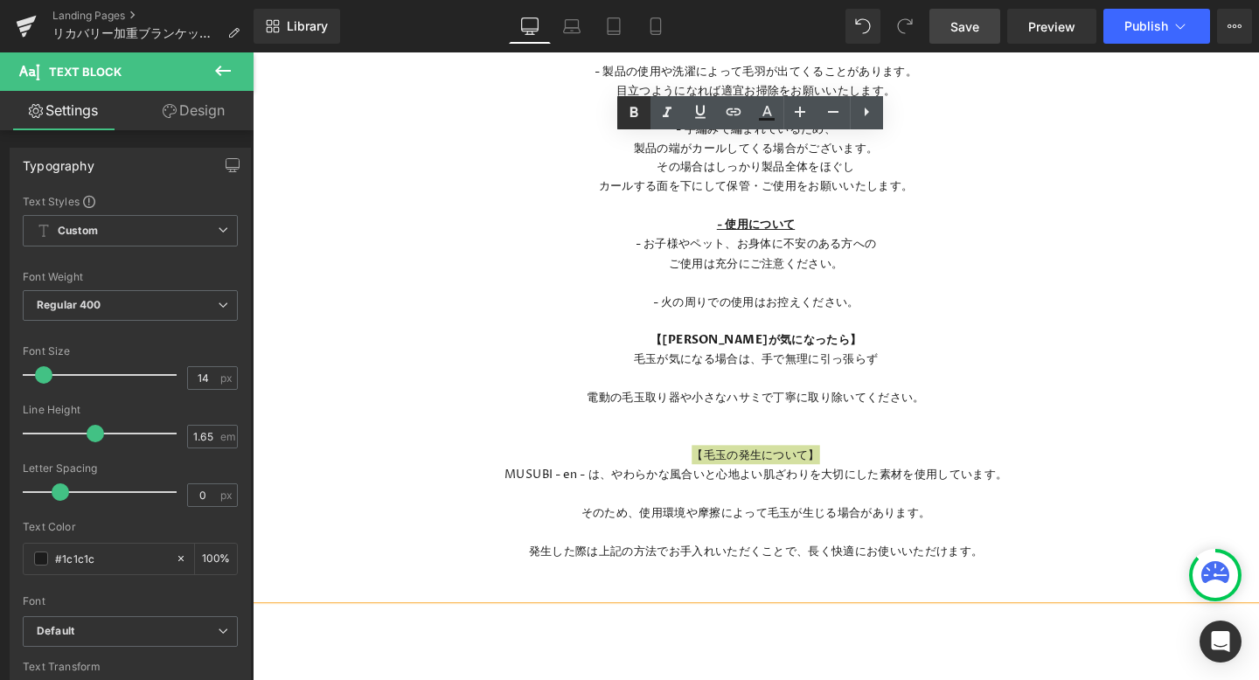
click at [627, 121] on icon at bounding box center [633, 112] width 21 height 21
click at [598, 415] on p "電動の毛玉取り器や小さなハサミで丁寧に取り除いてください。" at bounding box center [782, 415] width 1058 height 20
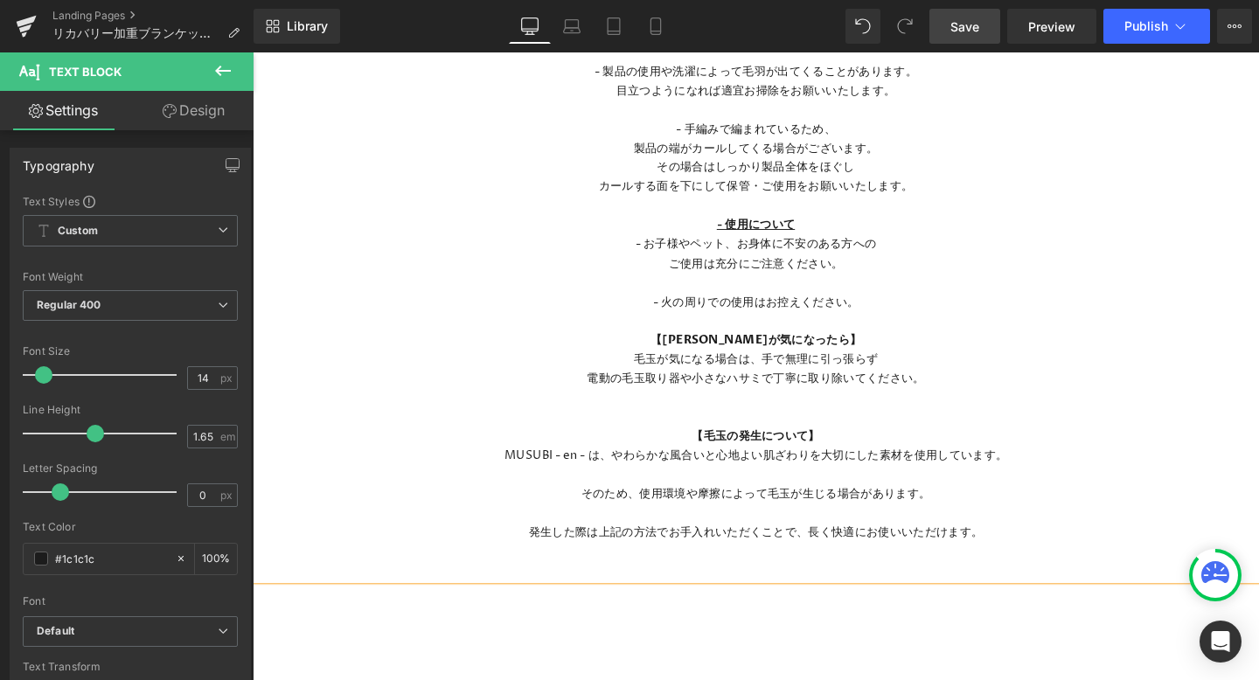
click at [595, 514] on p "そのため、使用環境や摩擦によって毛玉が生じる場合があります。" at bounding box center [782, 516] width 1058 height 20
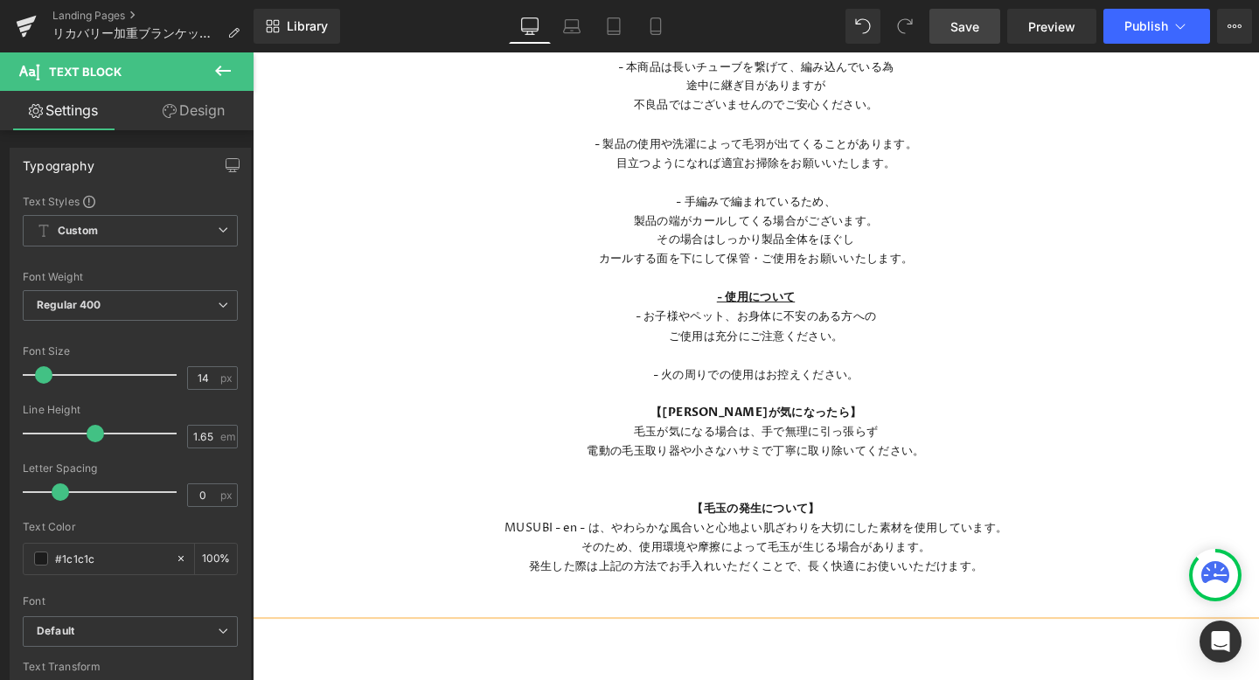
scroll to position [3248, 0]
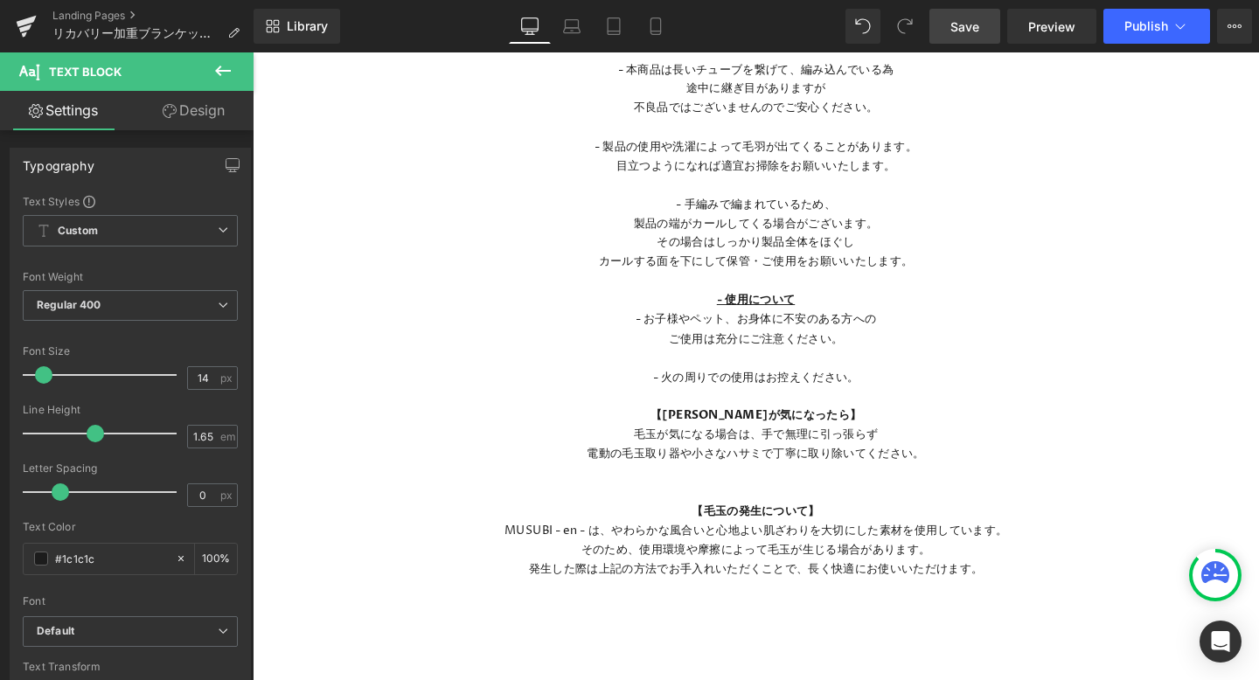
click at [963, 33] on span "Save" at bounding box center [964, 26] width 29 height 18
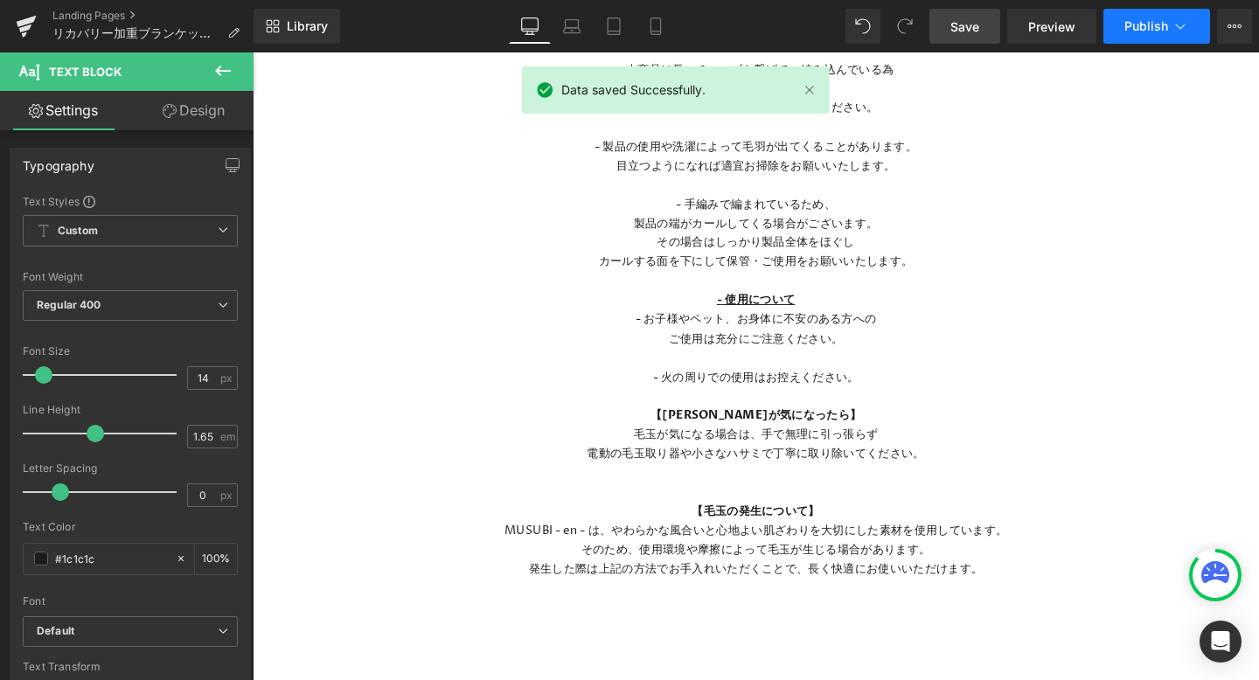
click at [1137, 39] on button "Publish" at bounding box center [1156, 26] width 107 height 35
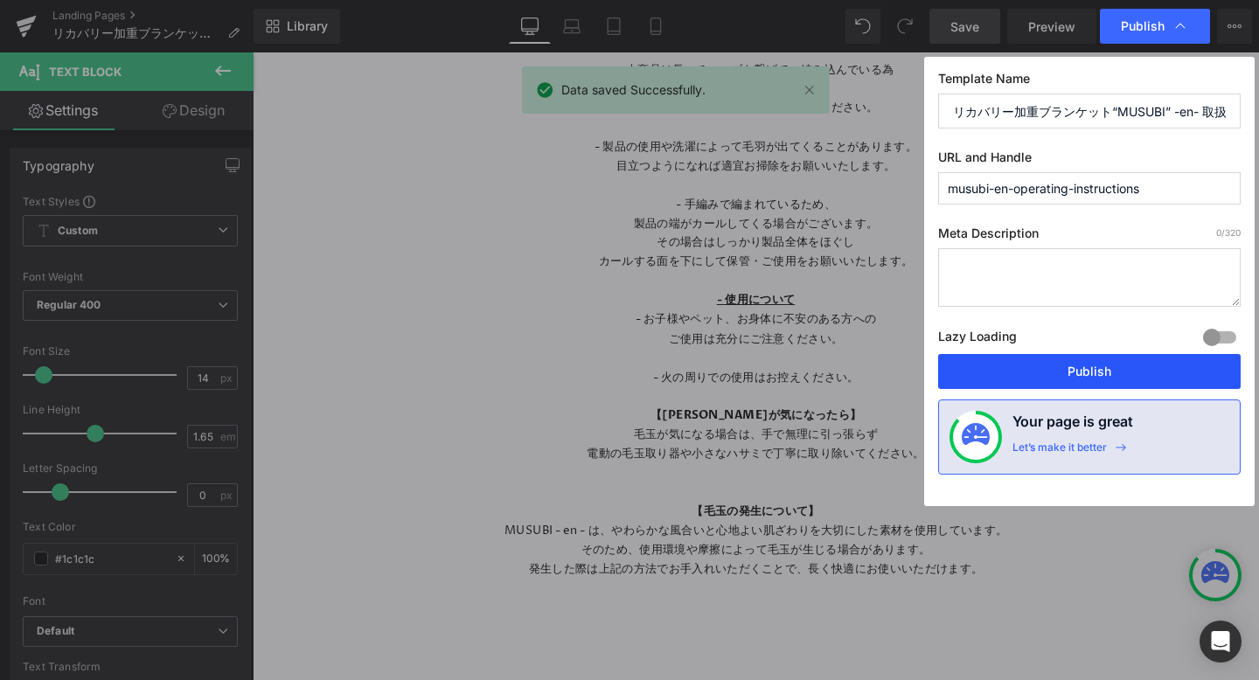
click at [1032, 362] on button "Publish" at bounding box center [1089, 371] width 302 height 35
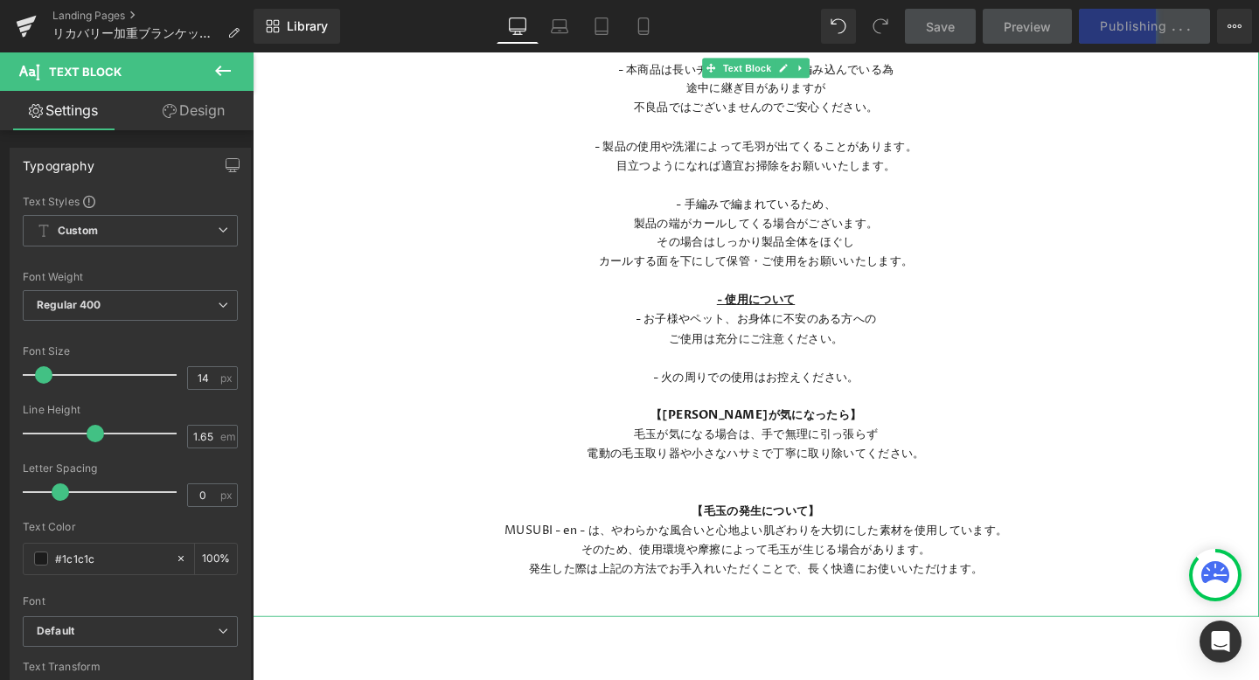
click at [596, 549] on p "MUSUBI - en - は、やわらかな風合いと心地よい肌ざわりを大切にした素材を使用しています。" at bounding box center [782, 555] width 1058 height 20
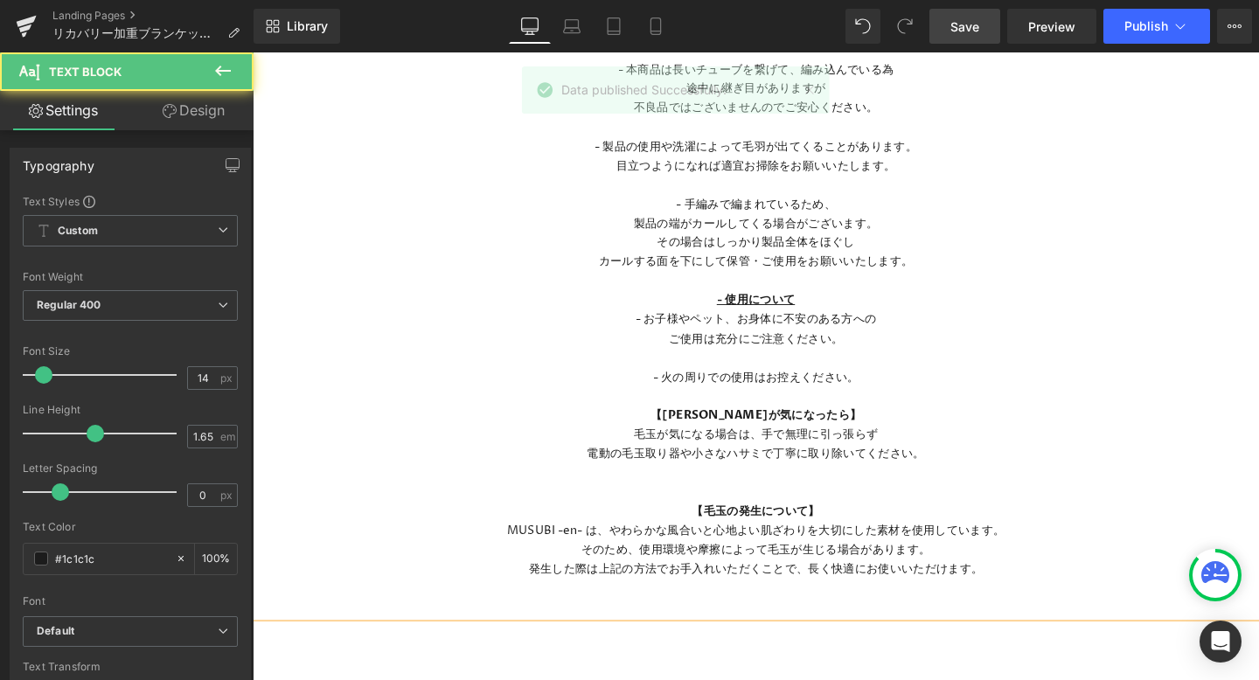
click at [662, 583] on p "そのため、使用環境や摩擦によって毛玉が生じる場合があります。" at bounding box center [782, 576] width 1058 height 20
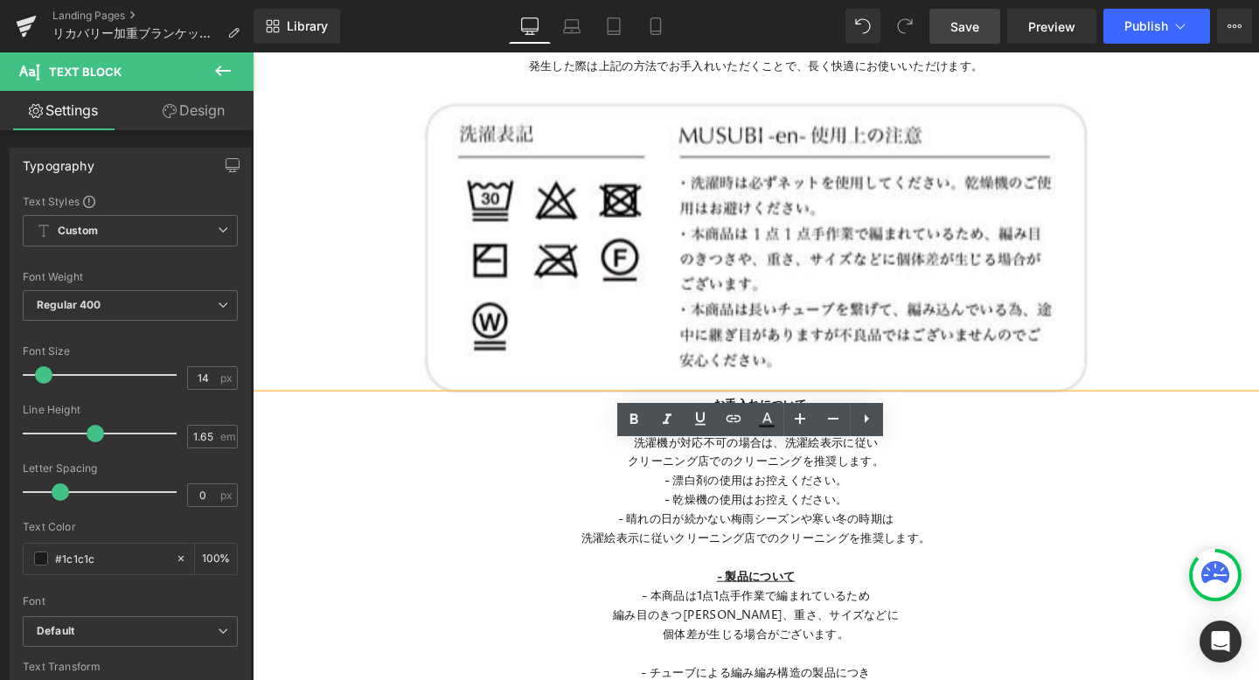
scroll to position [2538, 0]
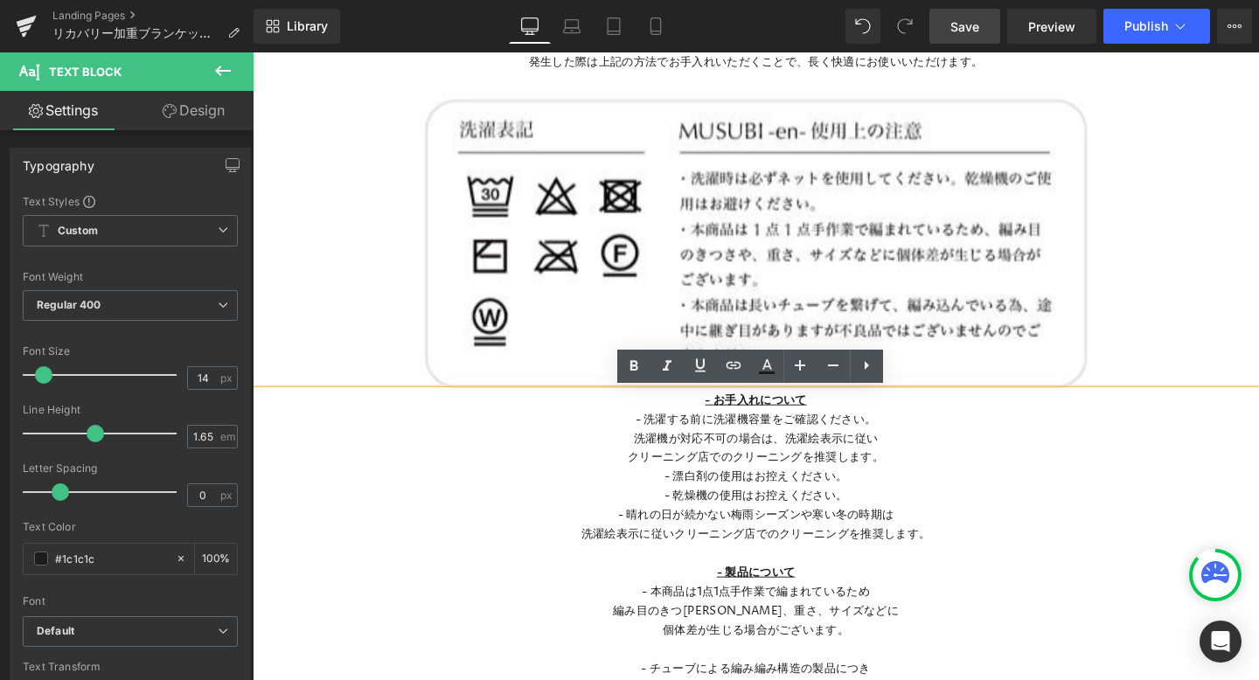
click at [717, 415] on p "- お手入れについて" at bounding box center [782, 417] width 1058 height 20
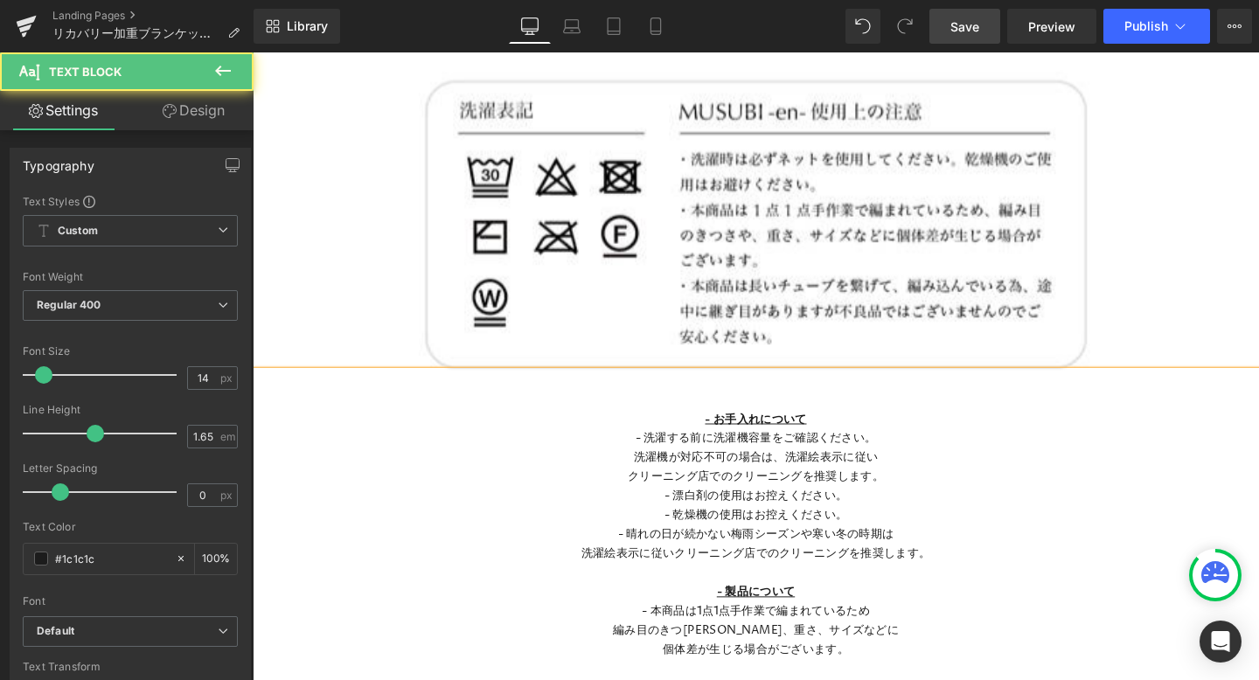
scroll to position [2579, 0]
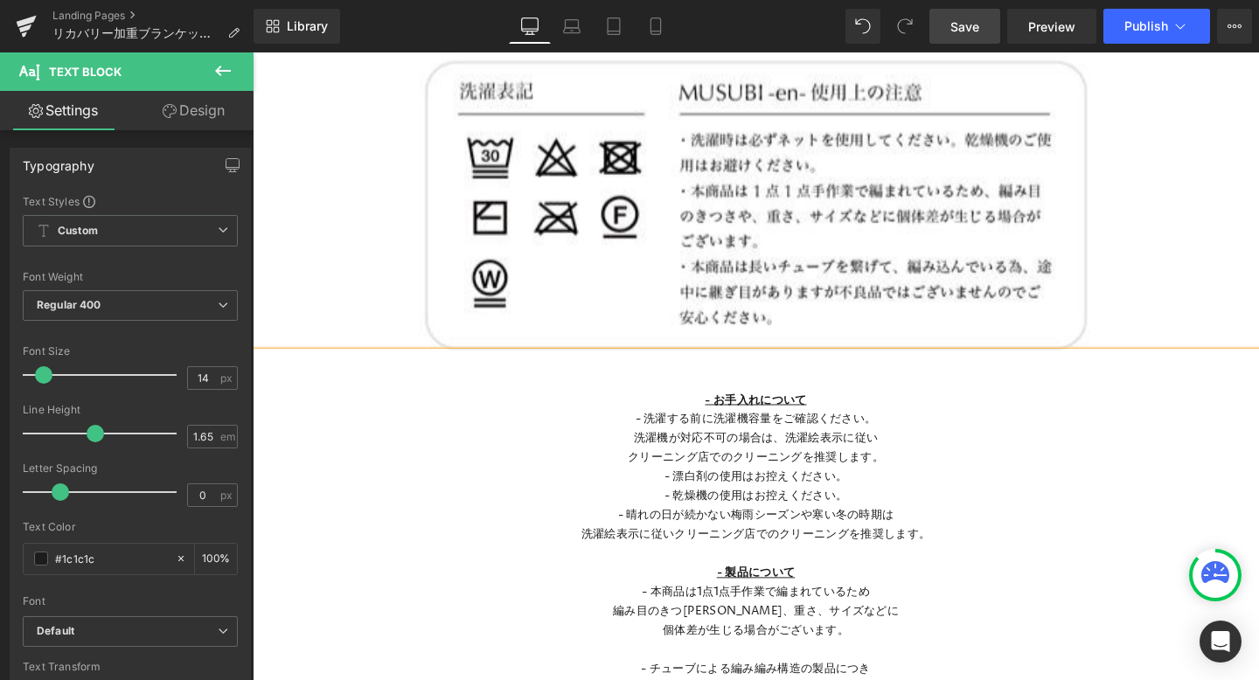
click at [985, 24] on link "Save" at bounding box center [964, 26] width 71 height 35
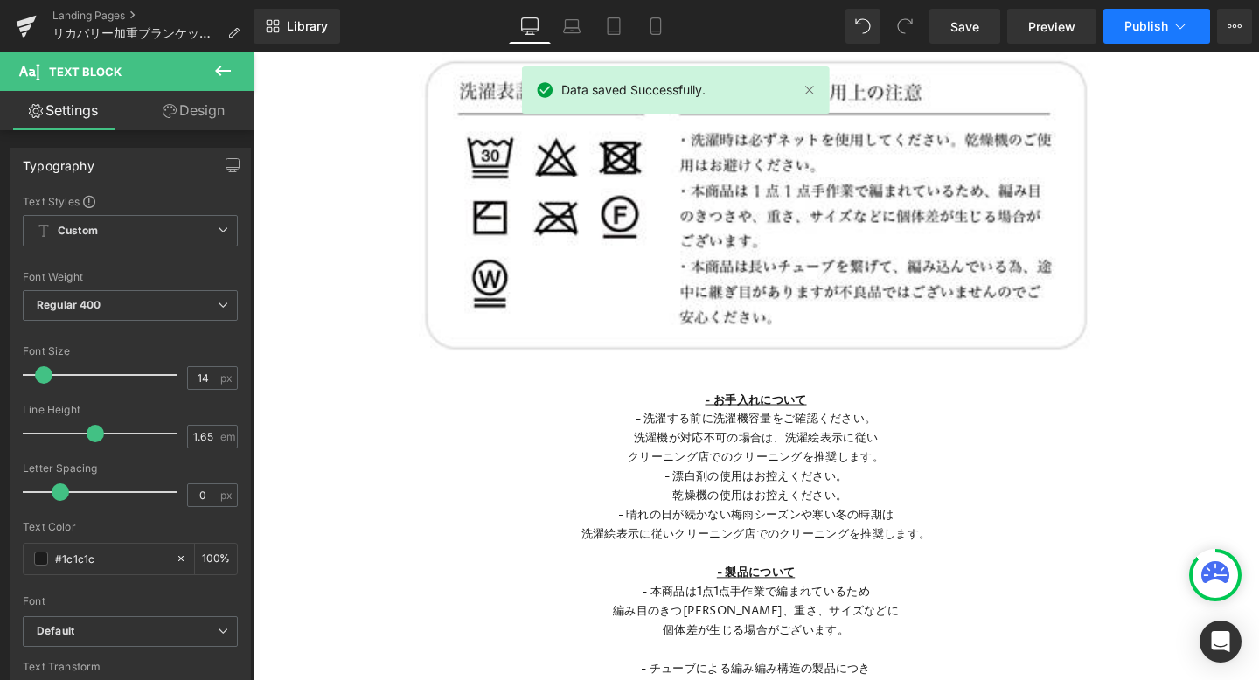
click at [1141, 14] on button "Publish" at bounding box center [1156, 26] width 107 height 35
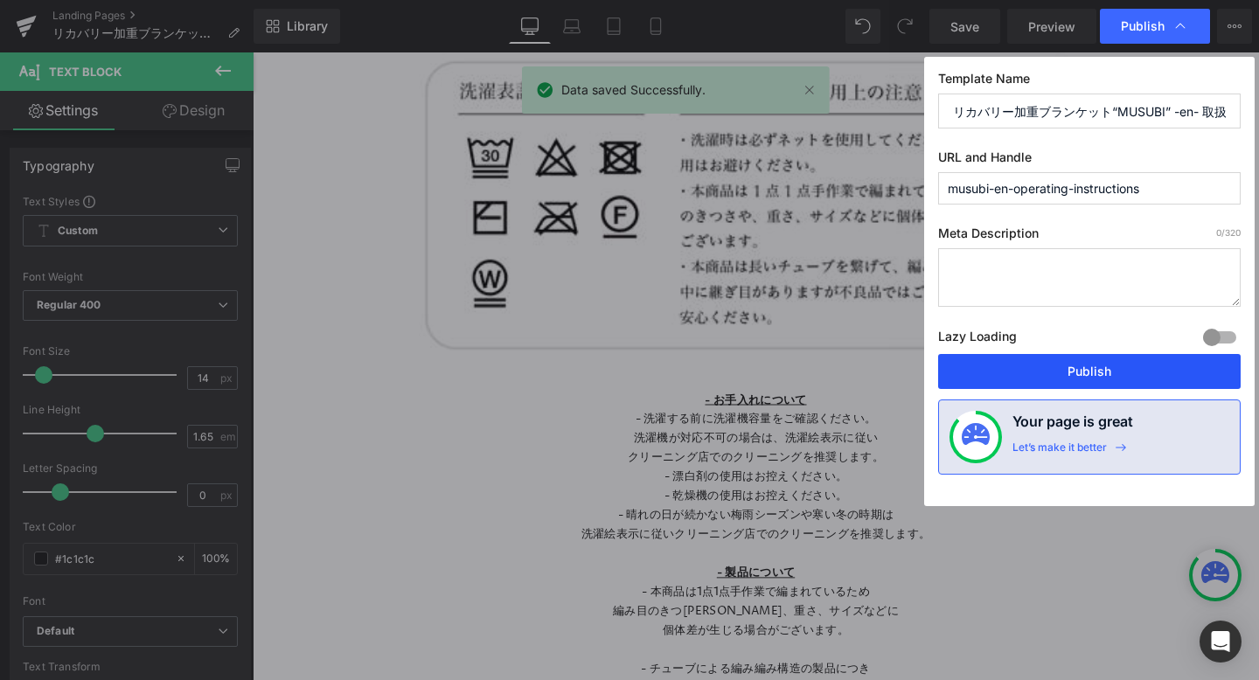
click at [1034, 368] on button "Publish" at bounding box center [1089, 371] width 302 height 35
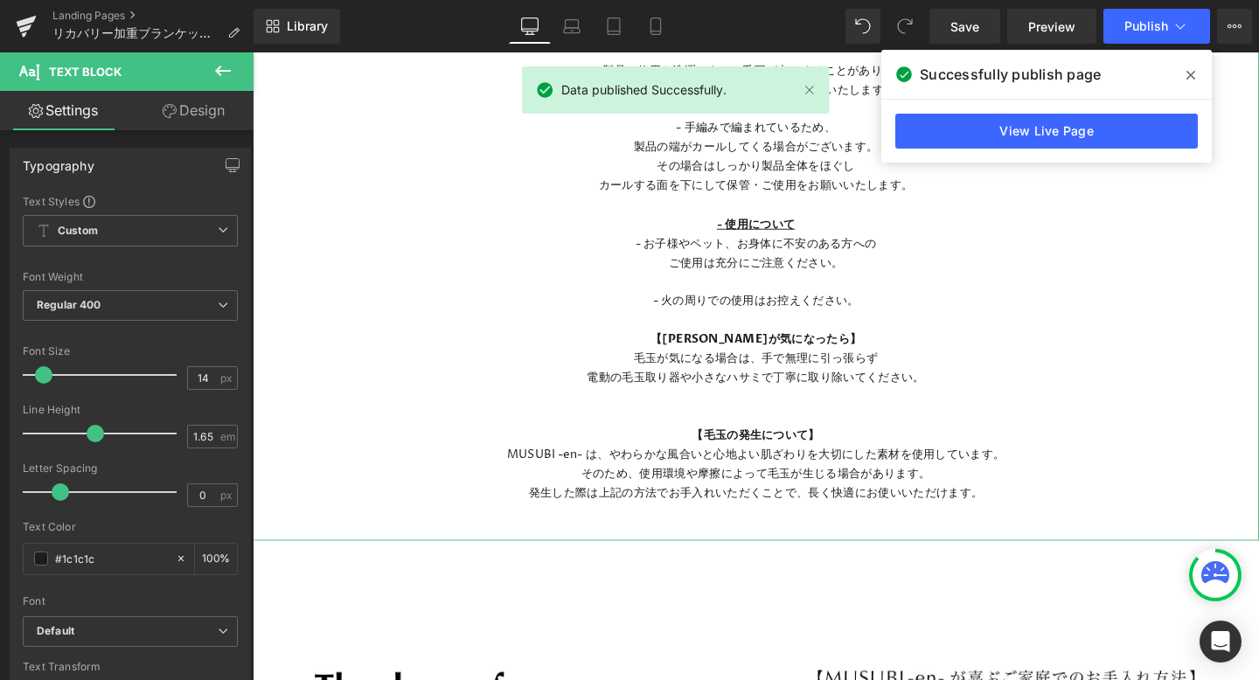
scroll to position [3376, 0]
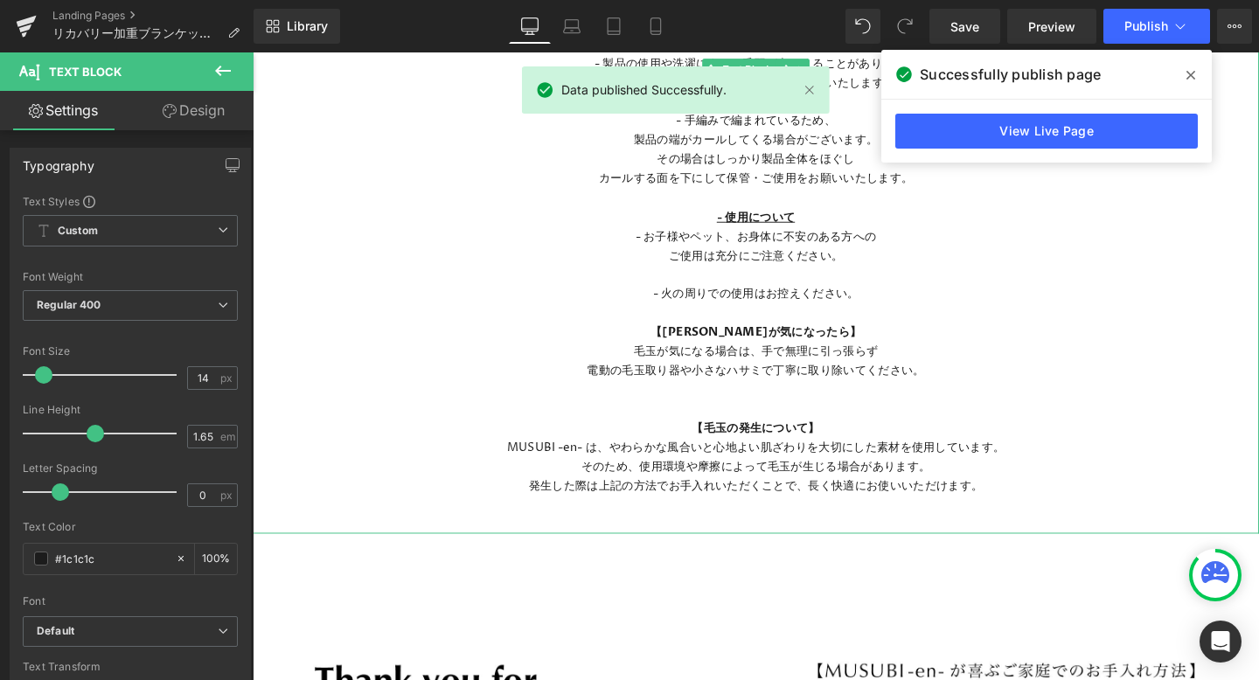
click at [712, 348] on p "【[PERSON_NAME]が気になったら】" at bounding box center [782, 347] width 1058 height 20
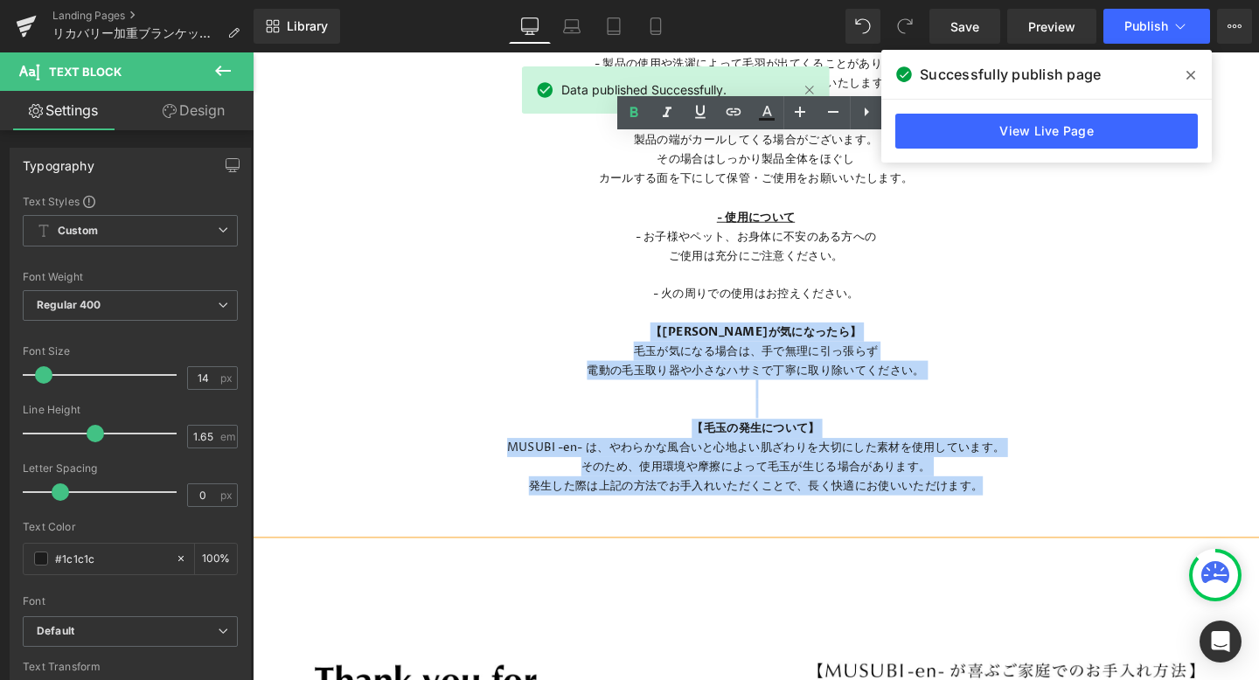
drag, startPoint x: 708, startPoint y: 346, endPoint x: 1073, endPoint y: 501, distance: 396.0
click at [1073, 501] on div "- お手入れについて - 洗濯する前に洗濯機容量をご確認ください。 洗濯機が対応不可の場合は、洗濯絵表示に従い クリーニング店でのクリーニングを推奨します。 …" at bounding box center [782, 64] width 1058 height 989
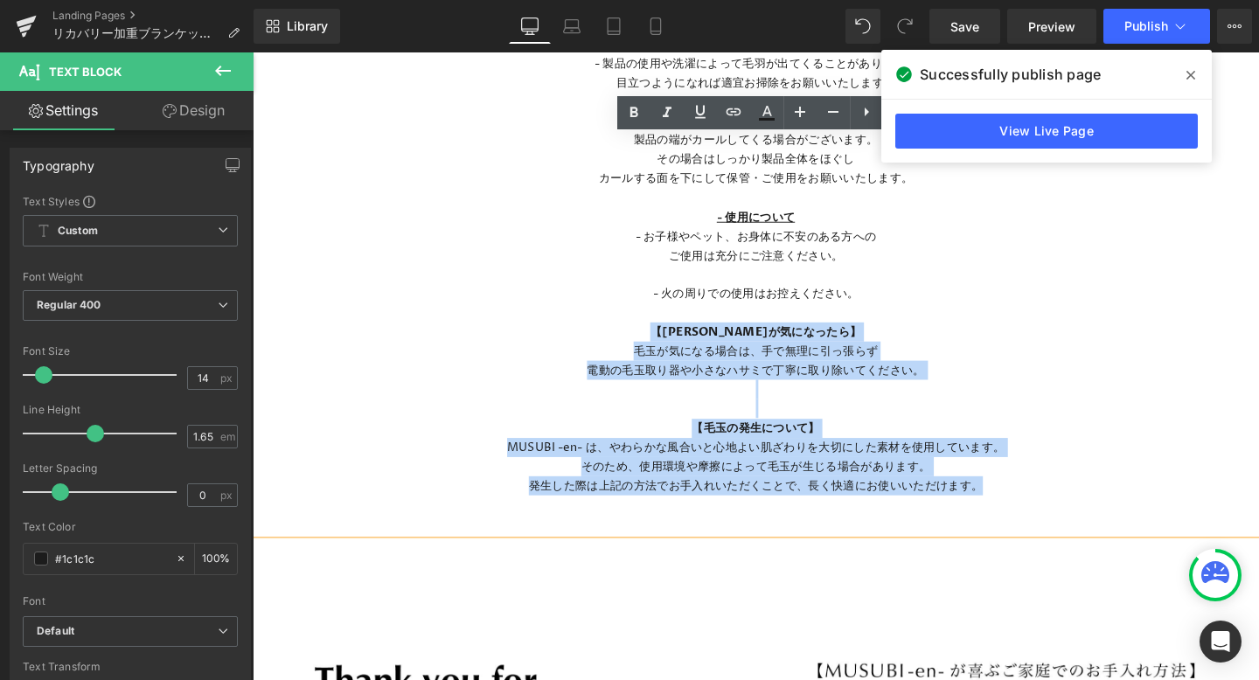
copy div "【毛玉が気になったら】 毛玉が気になる場合は、手で無理に引っ張らず 電動の毛玉取り器や小さなハサミで丁寧に取り除いてください。 【毛玉の発生について】 MUS…"
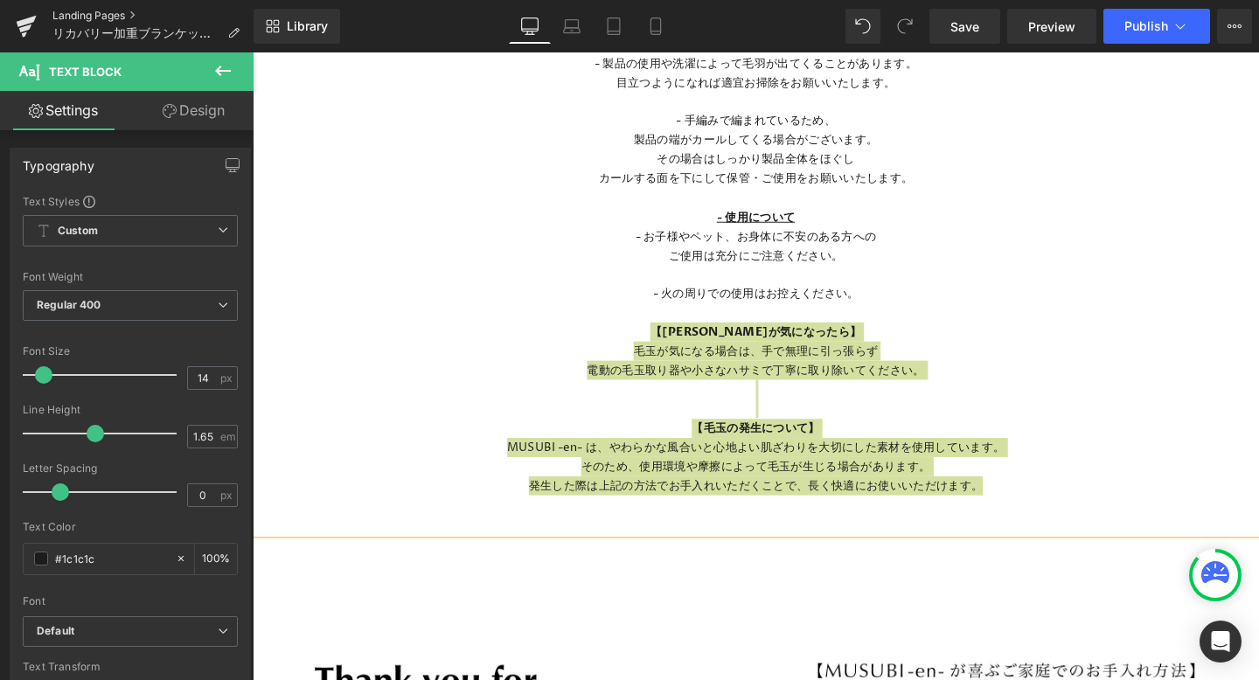
click at [101, 18] on link "Landing Pages" at bounding box center [152, 16] width 201 height 14
click at [1176, 30] on icon at bounding box center [1179, 25] width 17 height 17
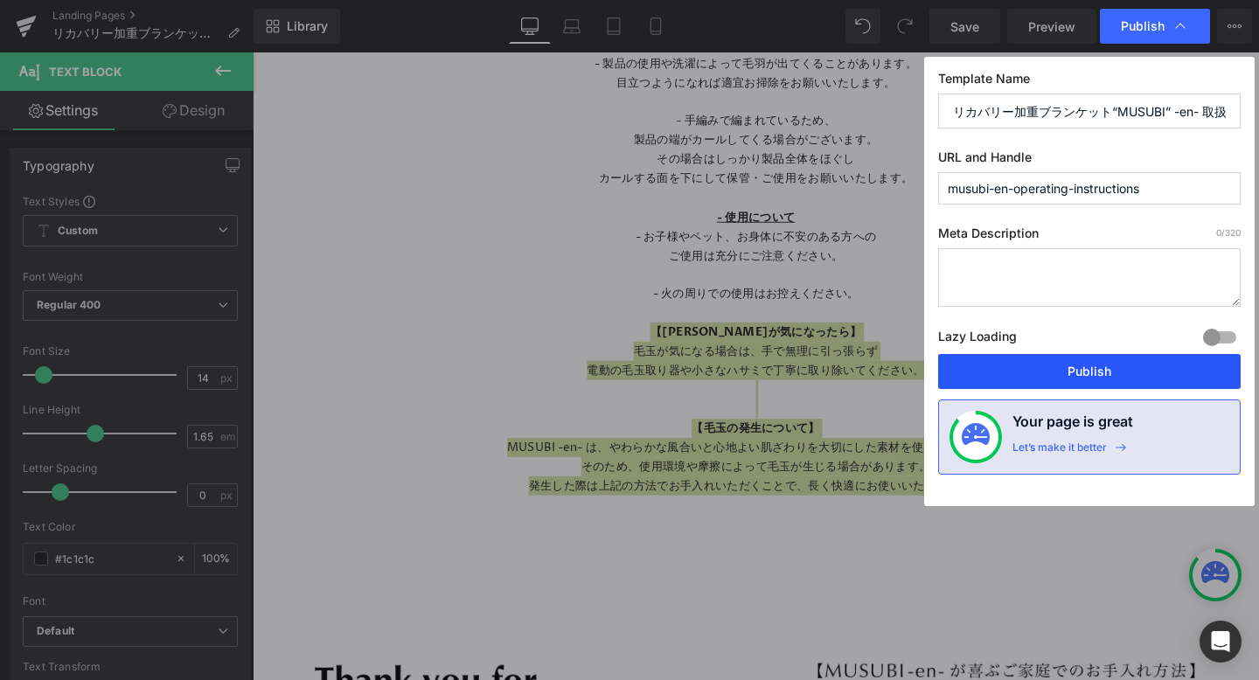
click at [1028, 366] on button "Publish" at bounding box center [1089, 371] width 302 height 35
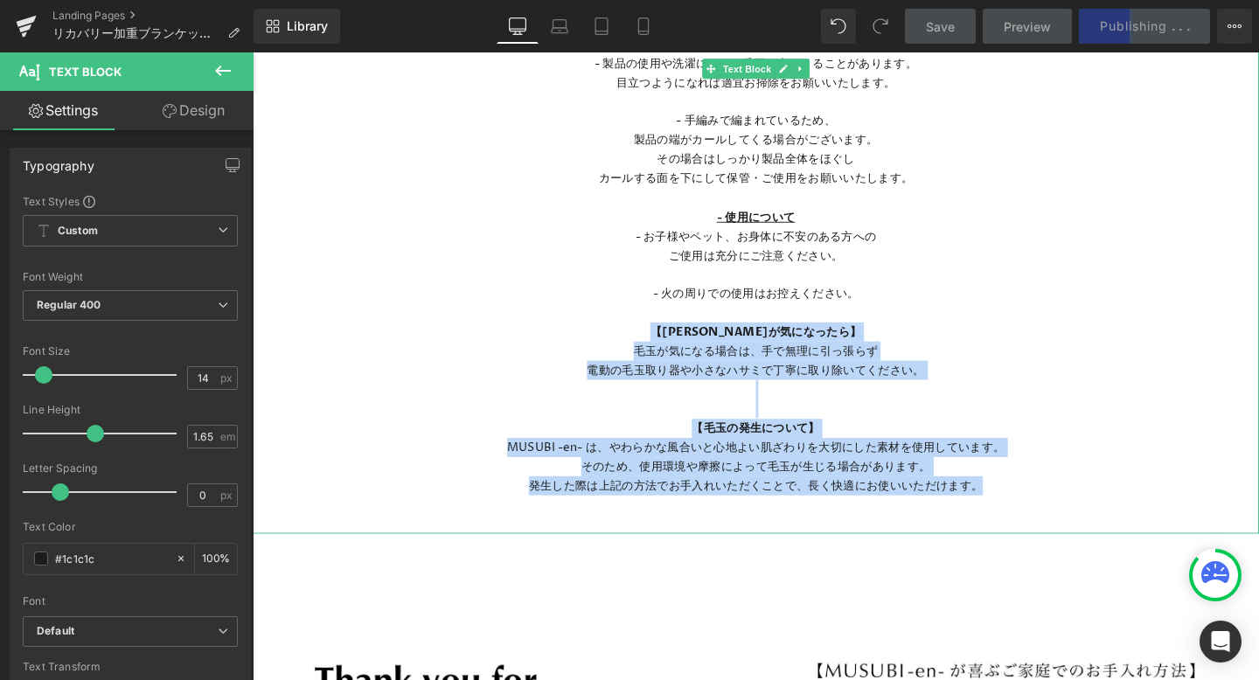
click at [817, 436] on p at bounding box center [782, 427] width 1058 height 20
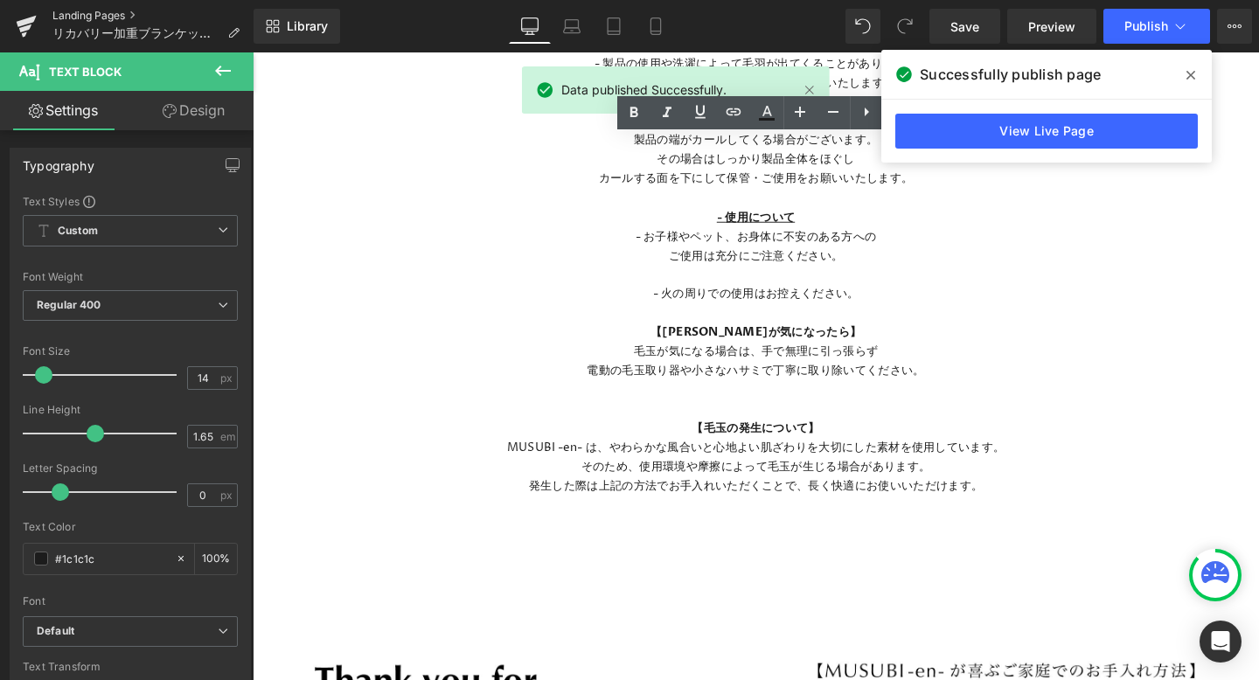
click at [123, 12] on link "Landing Pages" at bounding box center [152, 16] width 201 height 14
